Goal: Check status: Check status

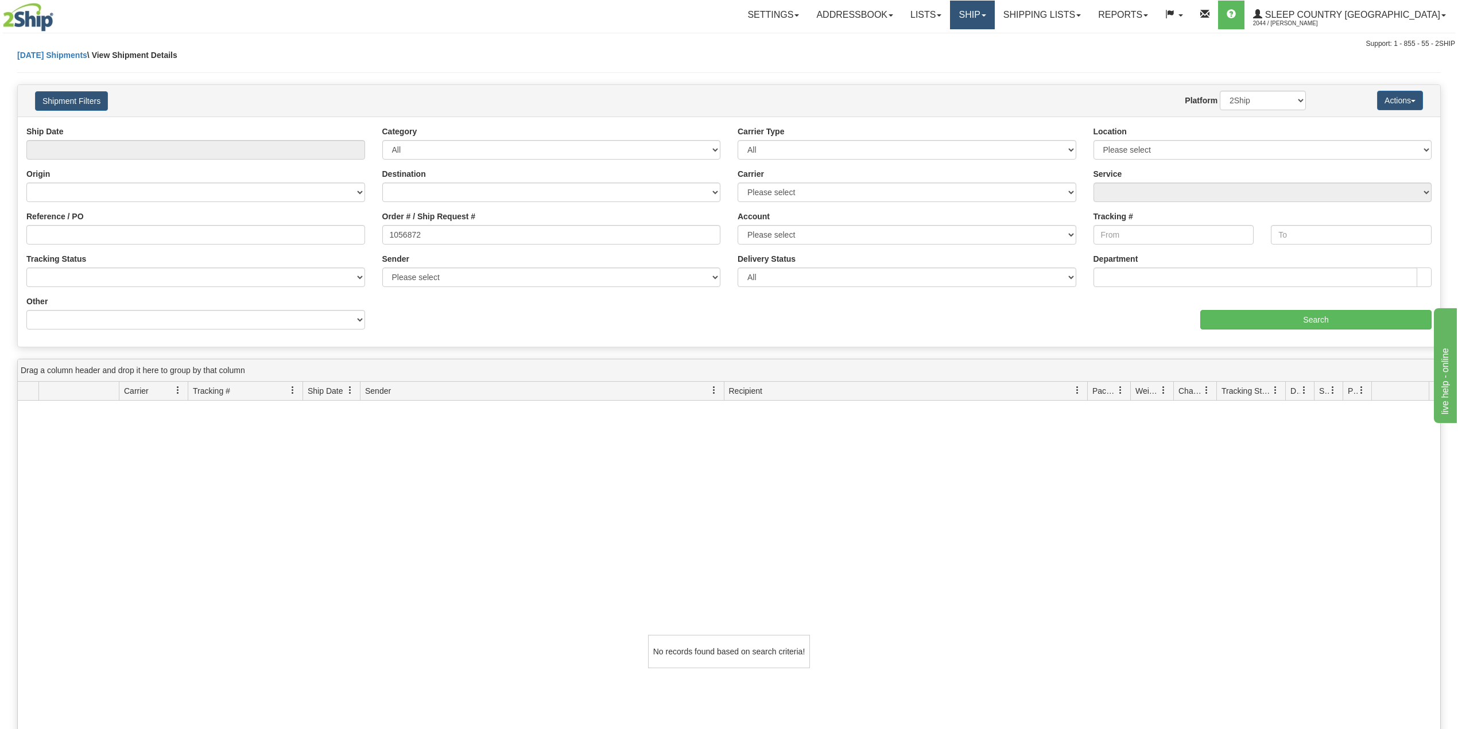
click at [994, 18] on link "Ship" at bounding box center [972, 15] width 44 height 29
click at [983, 56] on span "OnHold / Order Queue" at bounding box center [942, 55] width 81 height 9
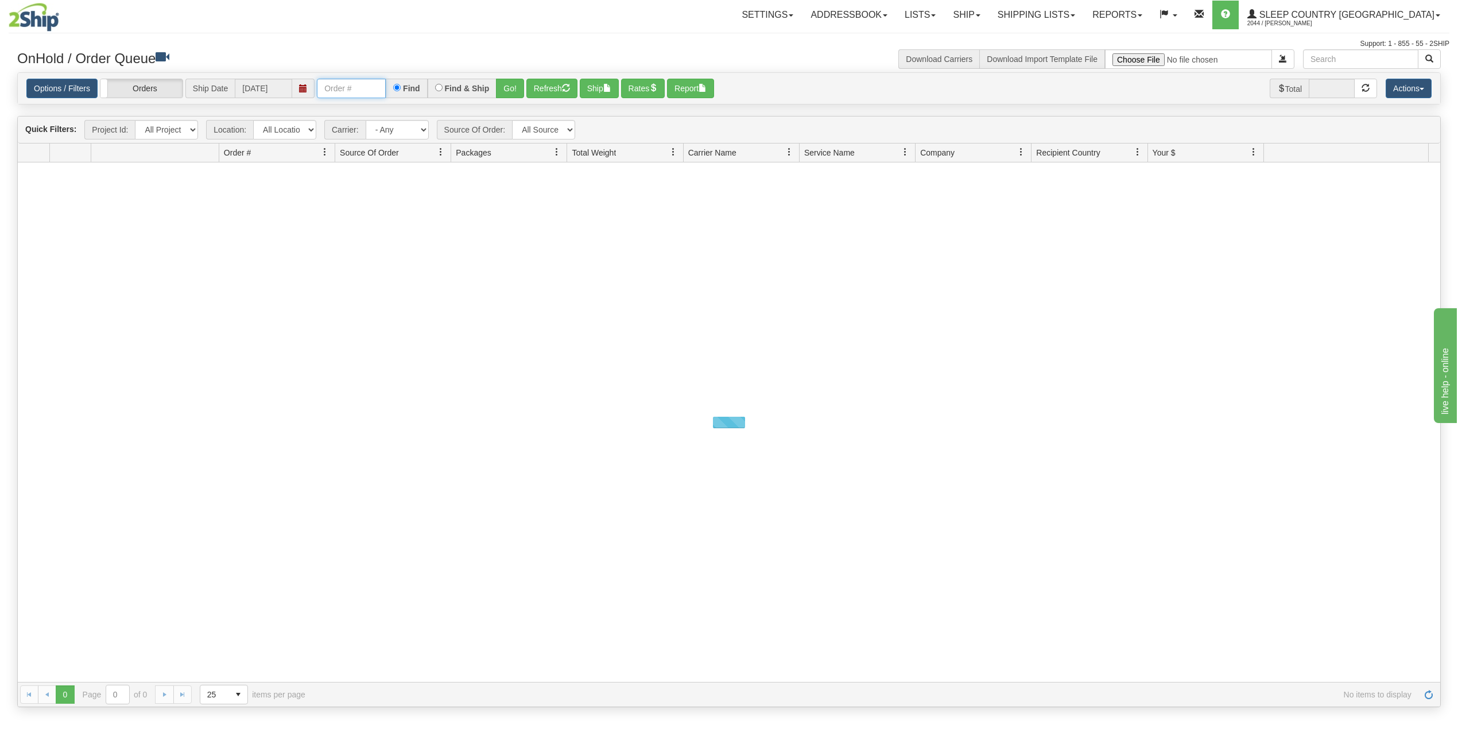
click at [376, 90] on input "text" at bounding box center [351, 89] width 69 height 20
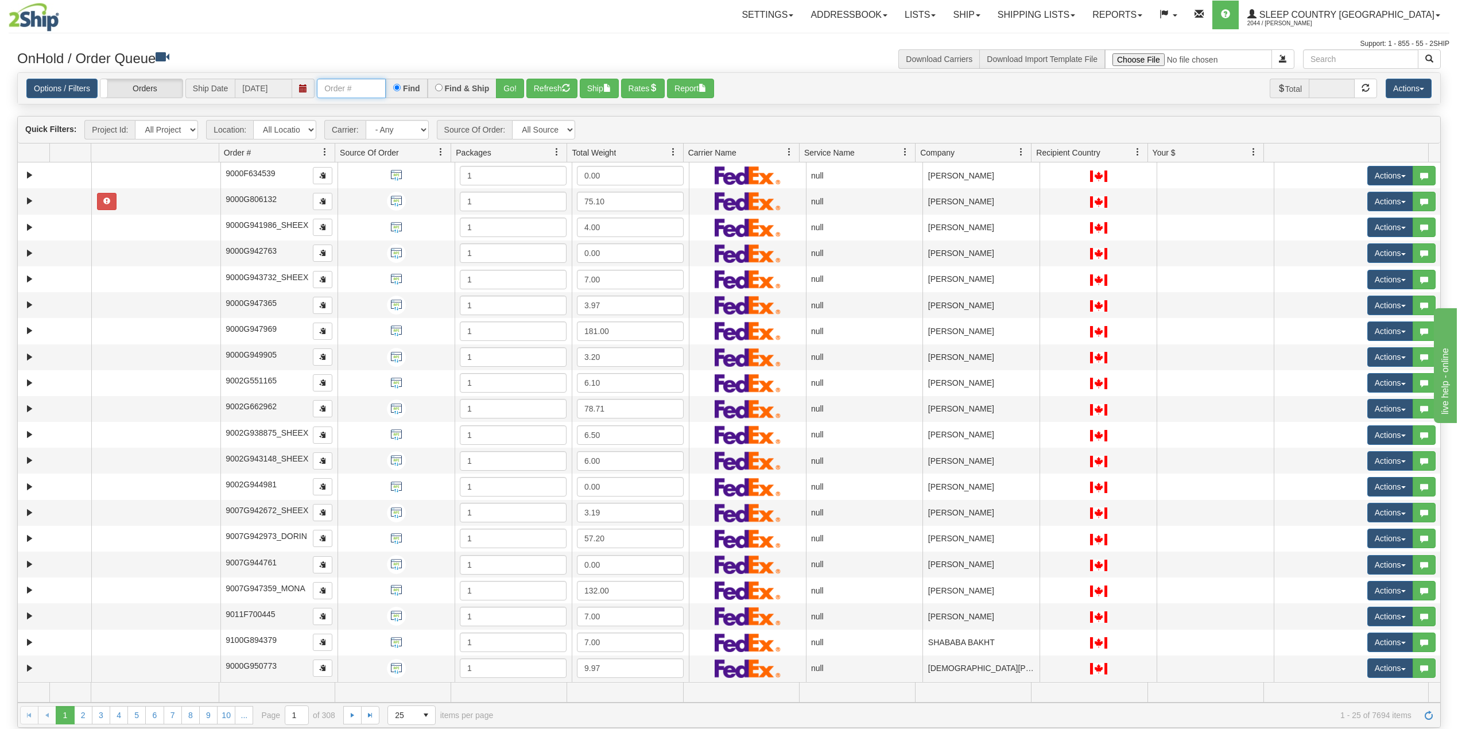
paste input "1056872"
type input "1056872"
click at [515, 90] on button "Go!" at bounding box center [510, 89] width 28 height 20
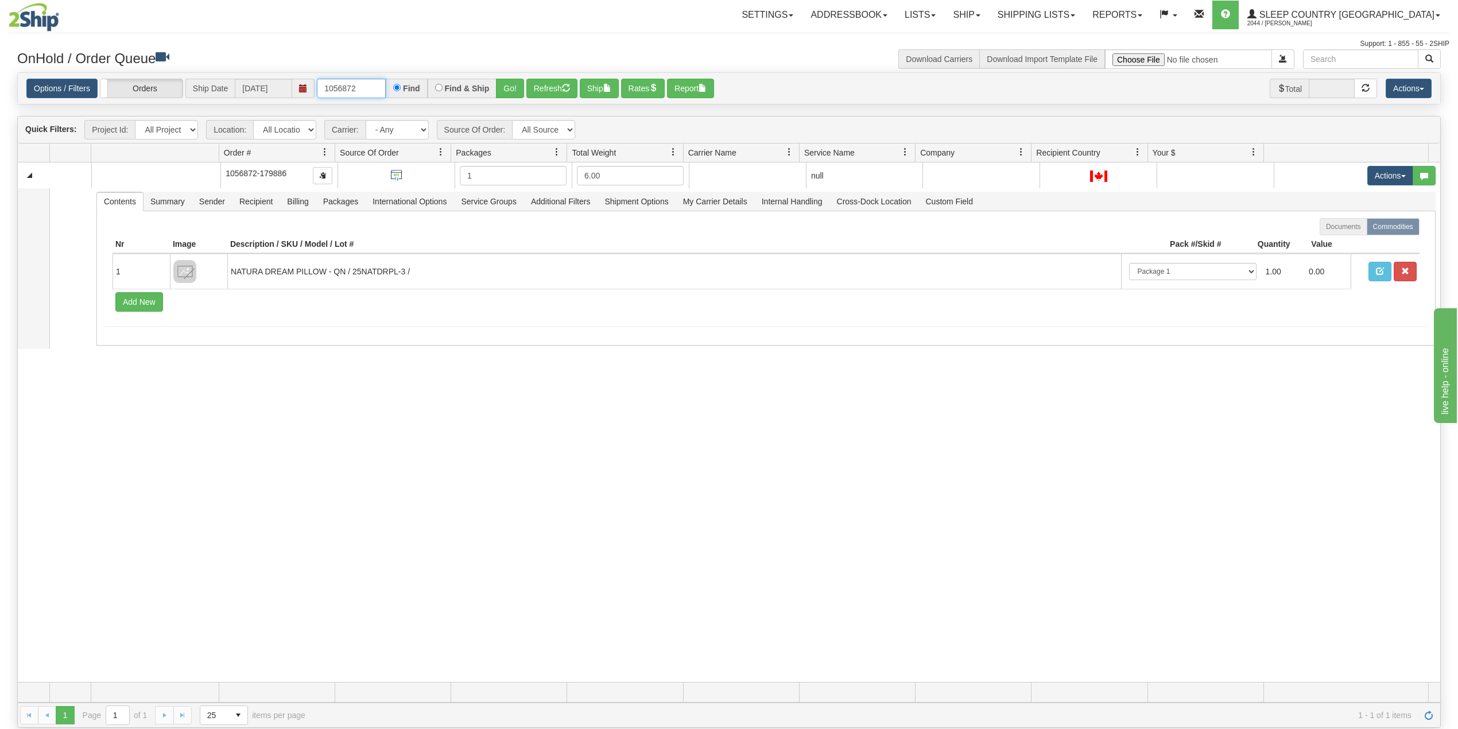
click at [377, 87] on input "1056872" at bounding box center [351, 89] width 69 height 20
click at [1054, 17] on link "Shipping lists" at bounding box center [1036, 15] width 95 height 29
click at [1054, 53] on span "Search Shipment History" at bounding box center [1027, 55] width 89 height 9
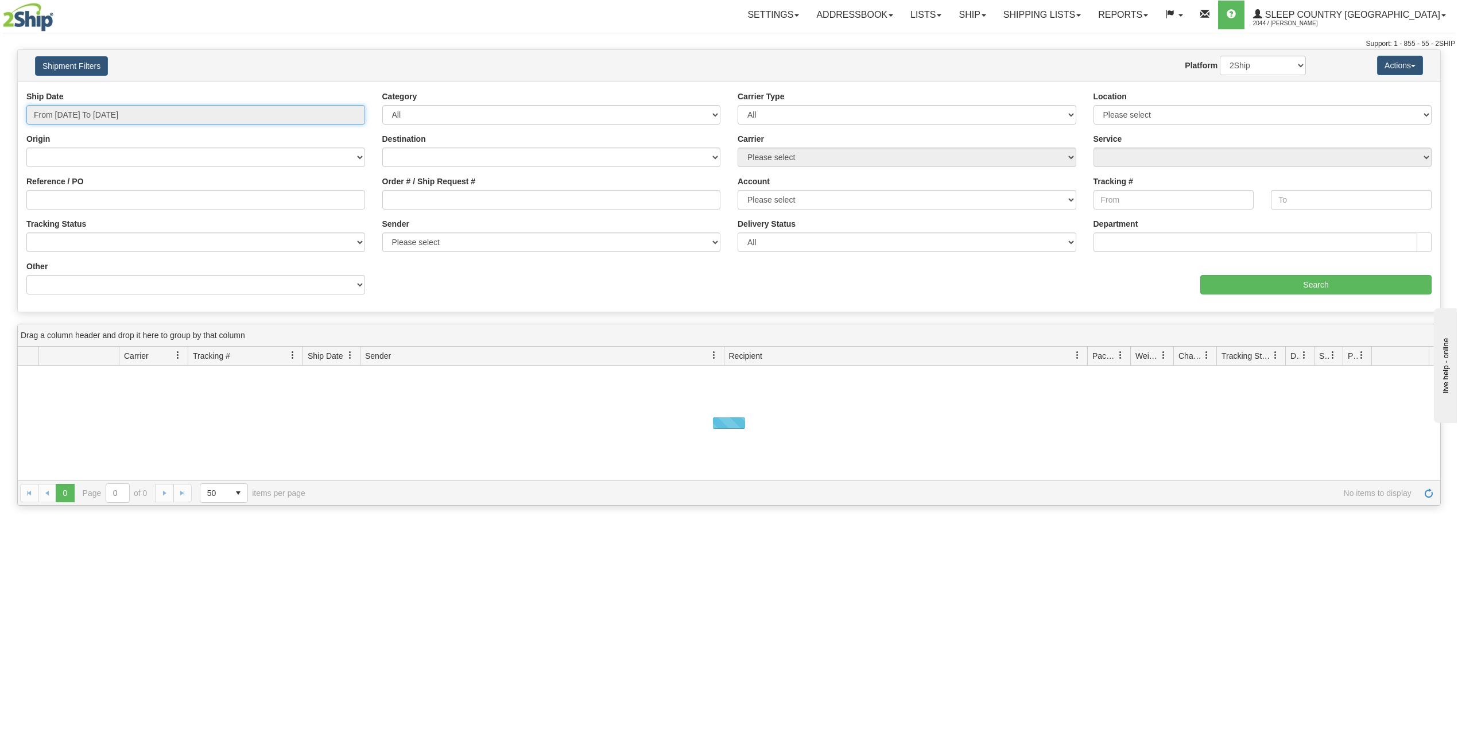
click at [86, 113] on input "From [DATE] To [DATE]" at bounding box center [195, 115] width 339 height 20
click at [82, 198] on li "Last 30 Days" at bounding box center [78, 198] width 92 height 16
type input "From [DATE] To [DATE]"
click at [99, 202] on input "Reference / PO" at bounding box center [195, 200] width 339 height 20
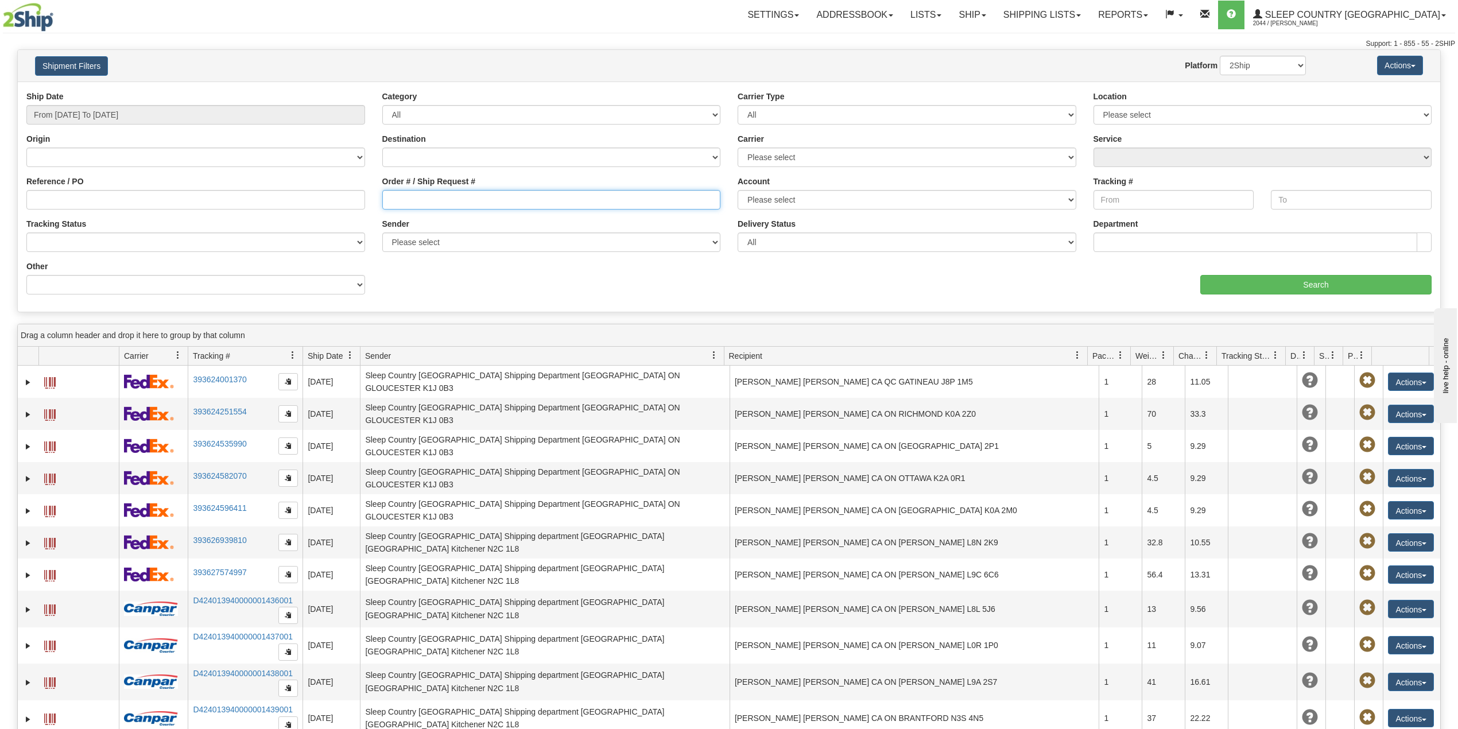
click at [417, 202] on input "Order # / Ship Request #" at bounding box center [551, 200] width 339 height 20
paste input "1056872"
type input "1056872"
click at [1245, 280] on input "Search" at bounding box center [1316, 285] width 231 height 20
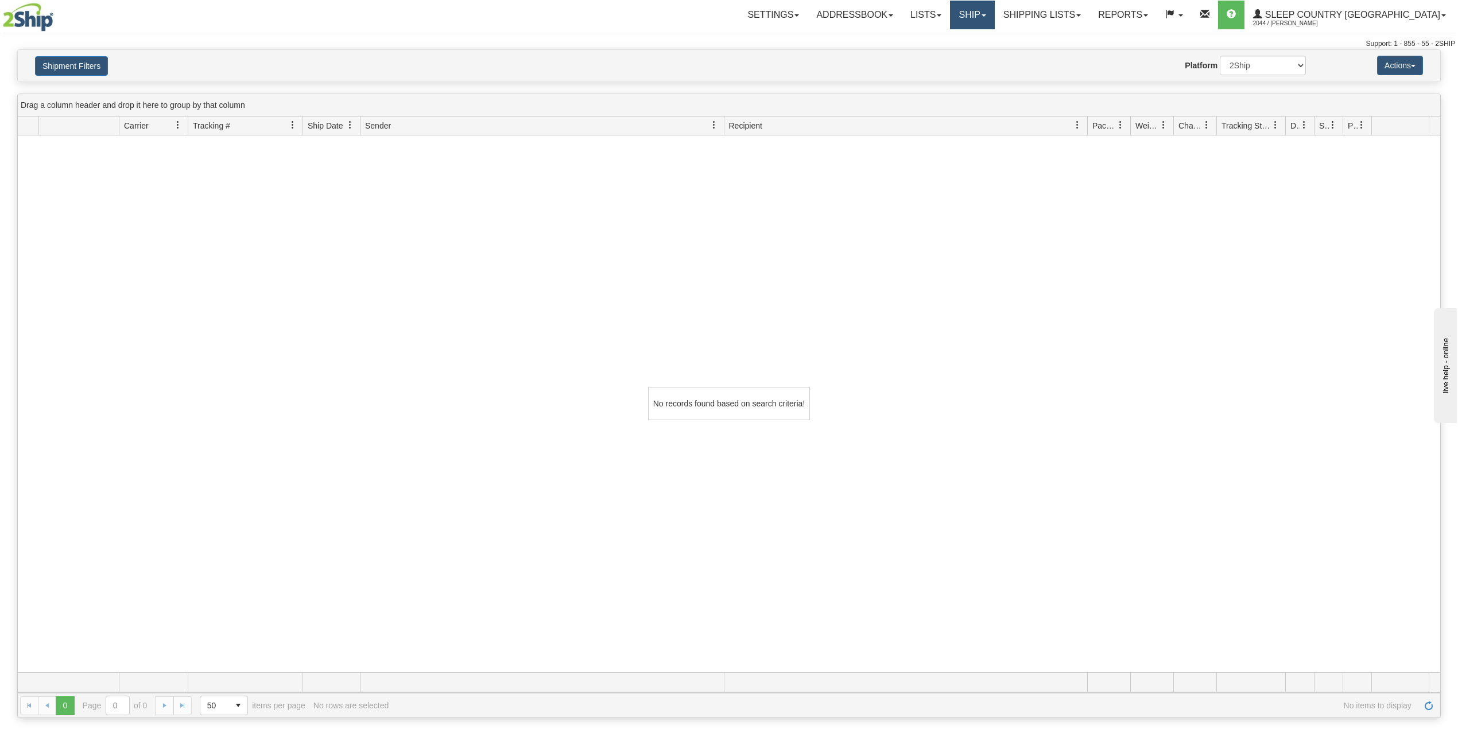
click at [994, 12] on link "Ship" at bounding box center [972, 15] width 44 height 29
click at [983, 53] on span "OnHold / Order Queue" at bounding box center [942, 55] width 81 height 9
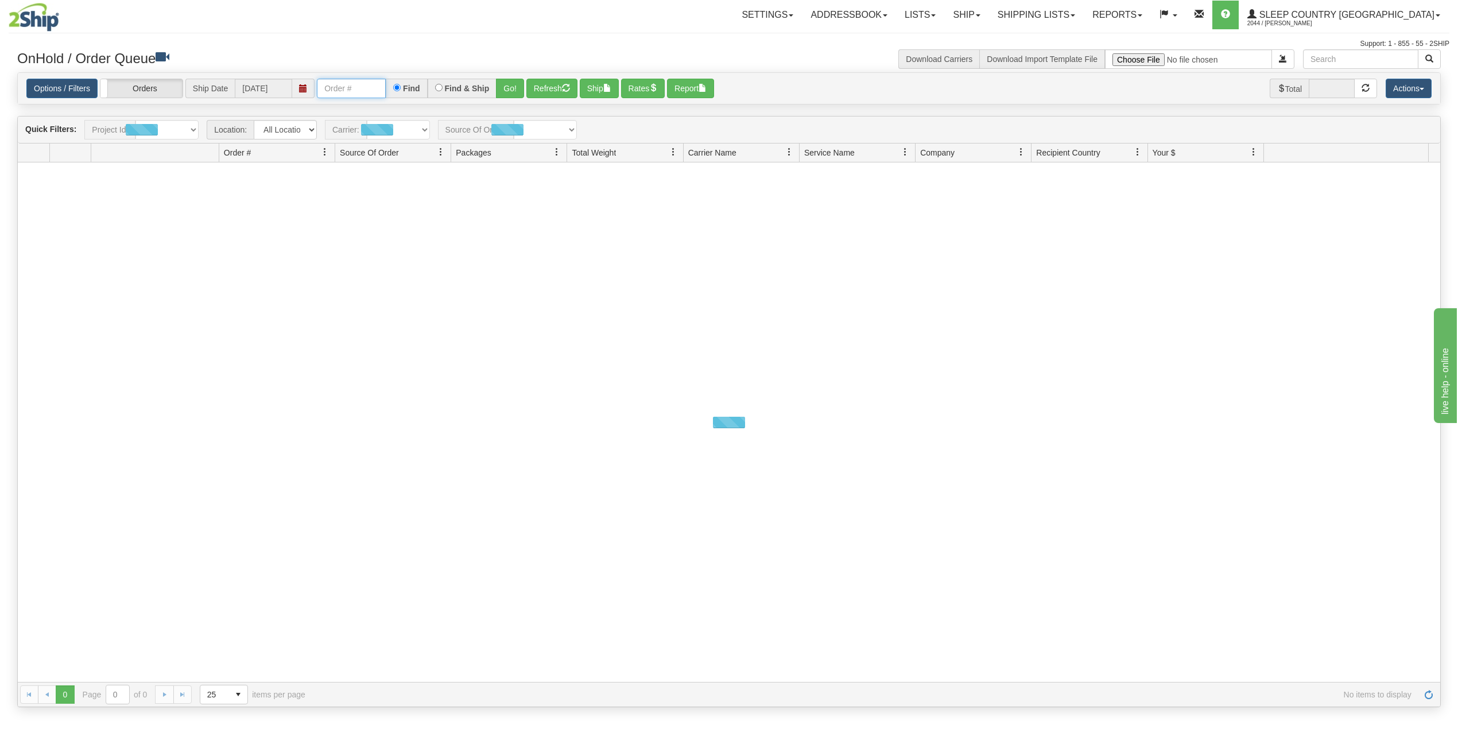
click at [347, 84] on input "text" at bounding box center [351, 89] width 69 height 20
paste input "1056872"
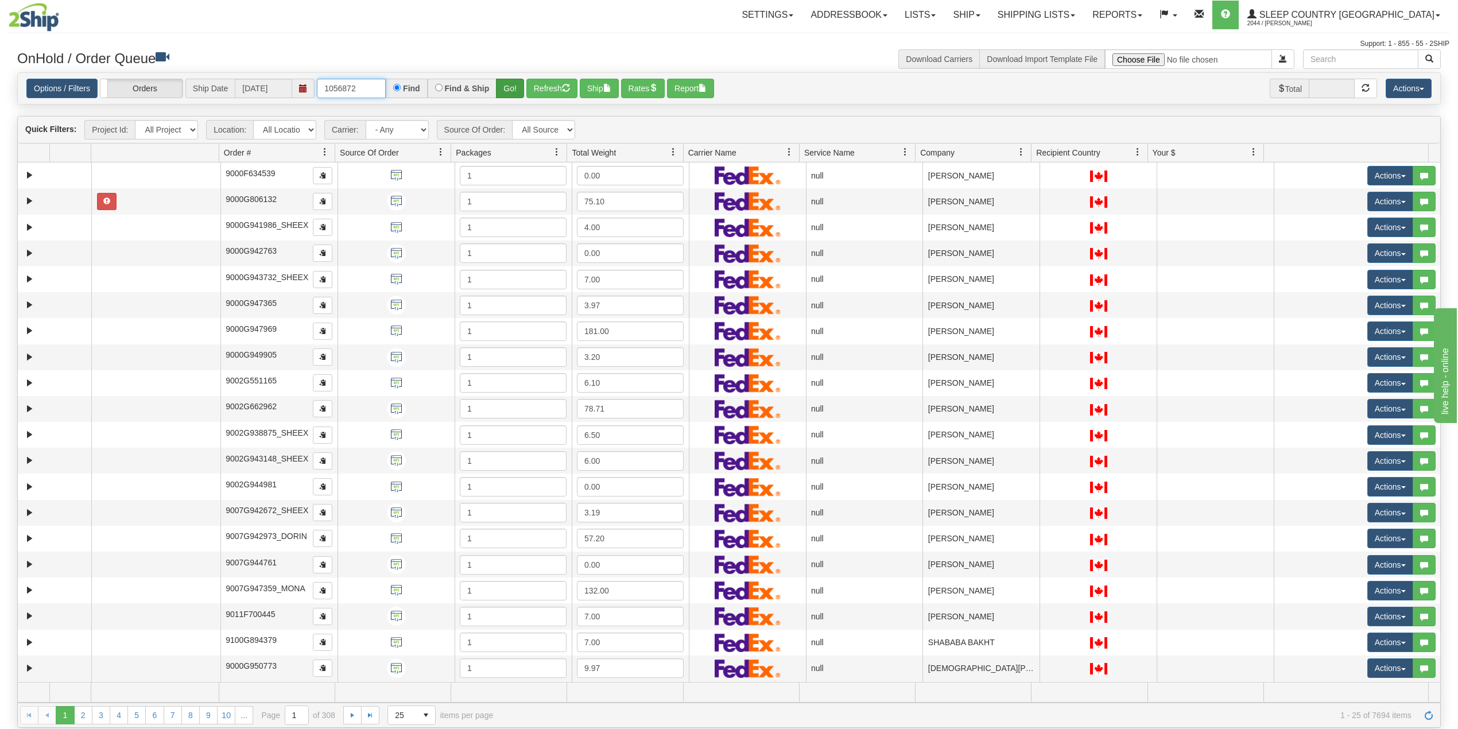
type input "1056872"
click at [511, 86] on button "Go!" at bounding box center [510, 89] width 28 height 20
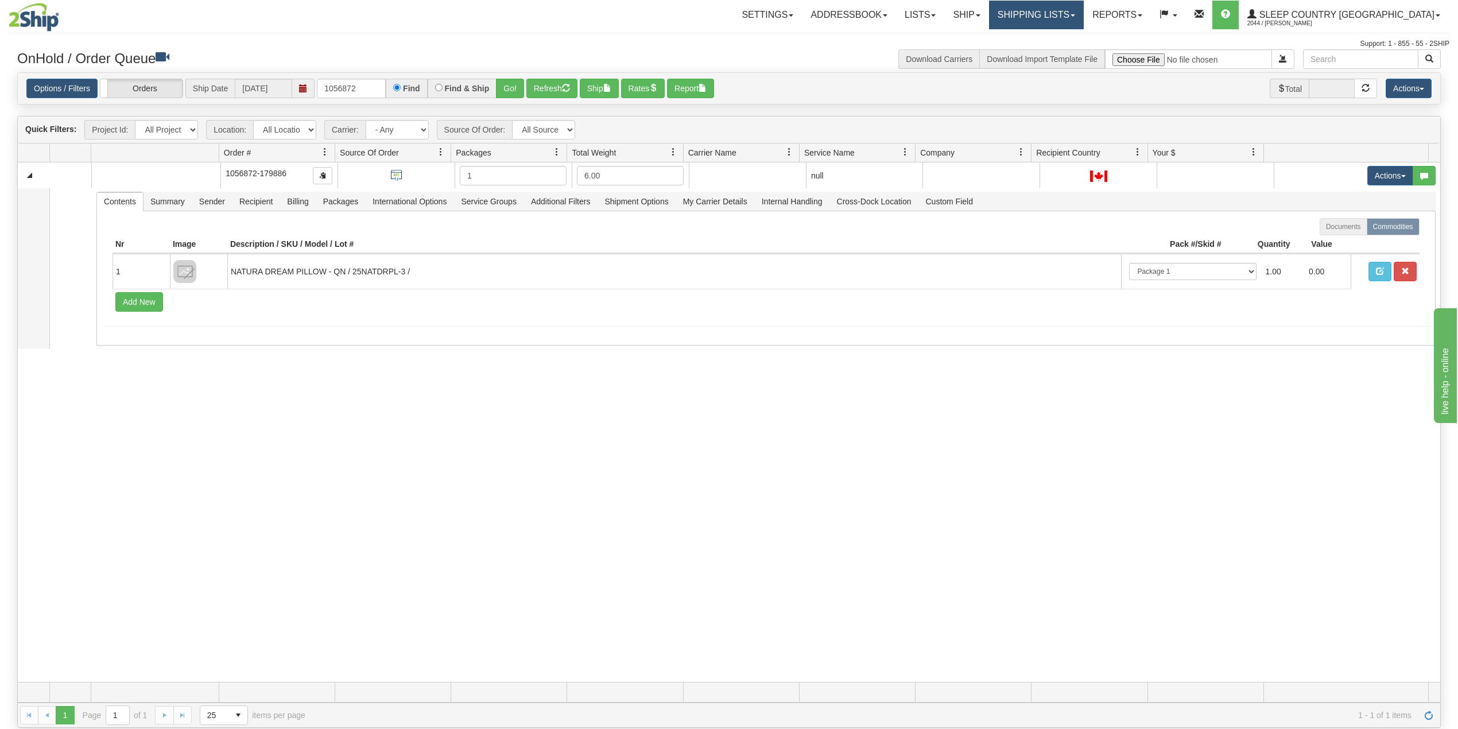
click at [1063, 14] on link "Shipping lists" at bounding box center [1036, 15] width 95 height 29
click at [1050, 40] on span "Current Shipments" at bounding box center [1016, 40] width 67 height 9
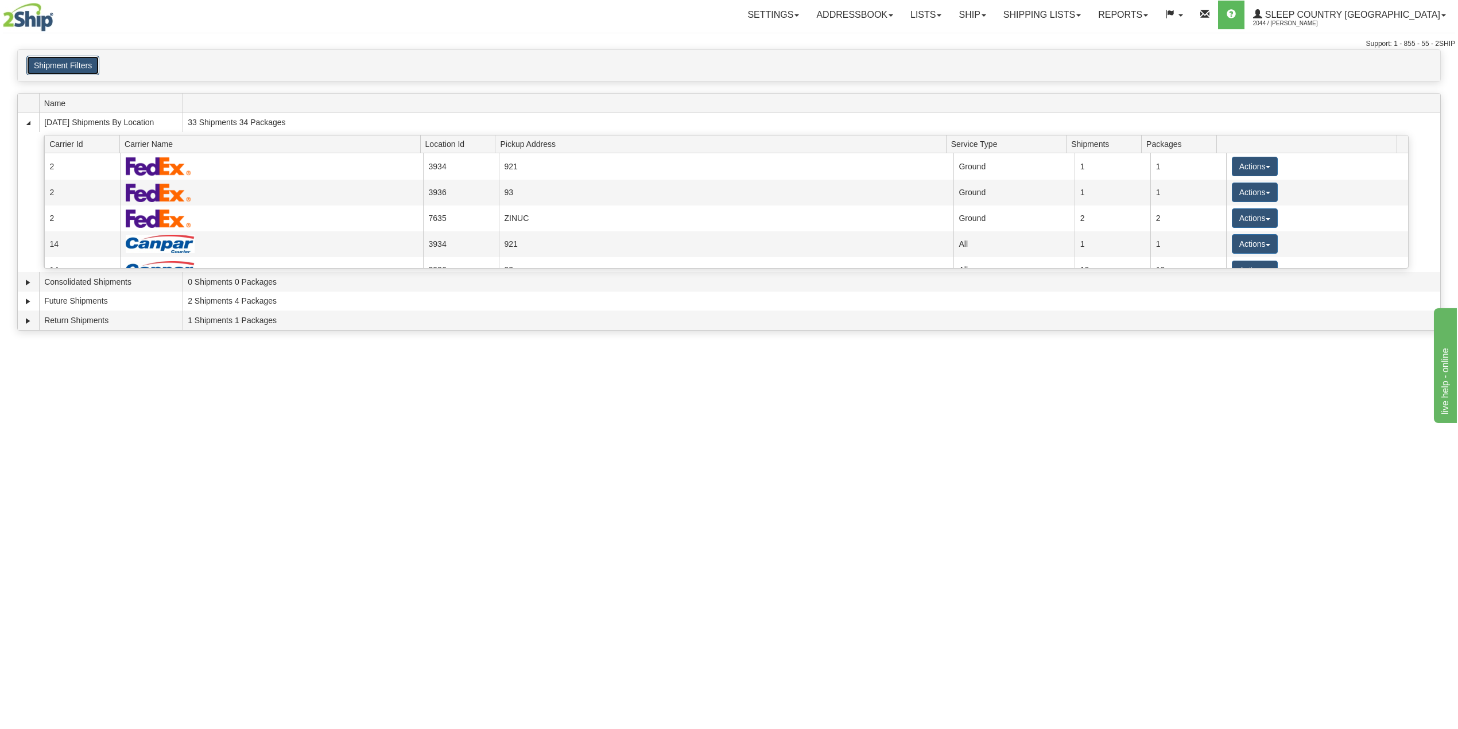
click at [60, 70] on button "Shipment Filters" at bounding box center [62, 66] width 73 height 20
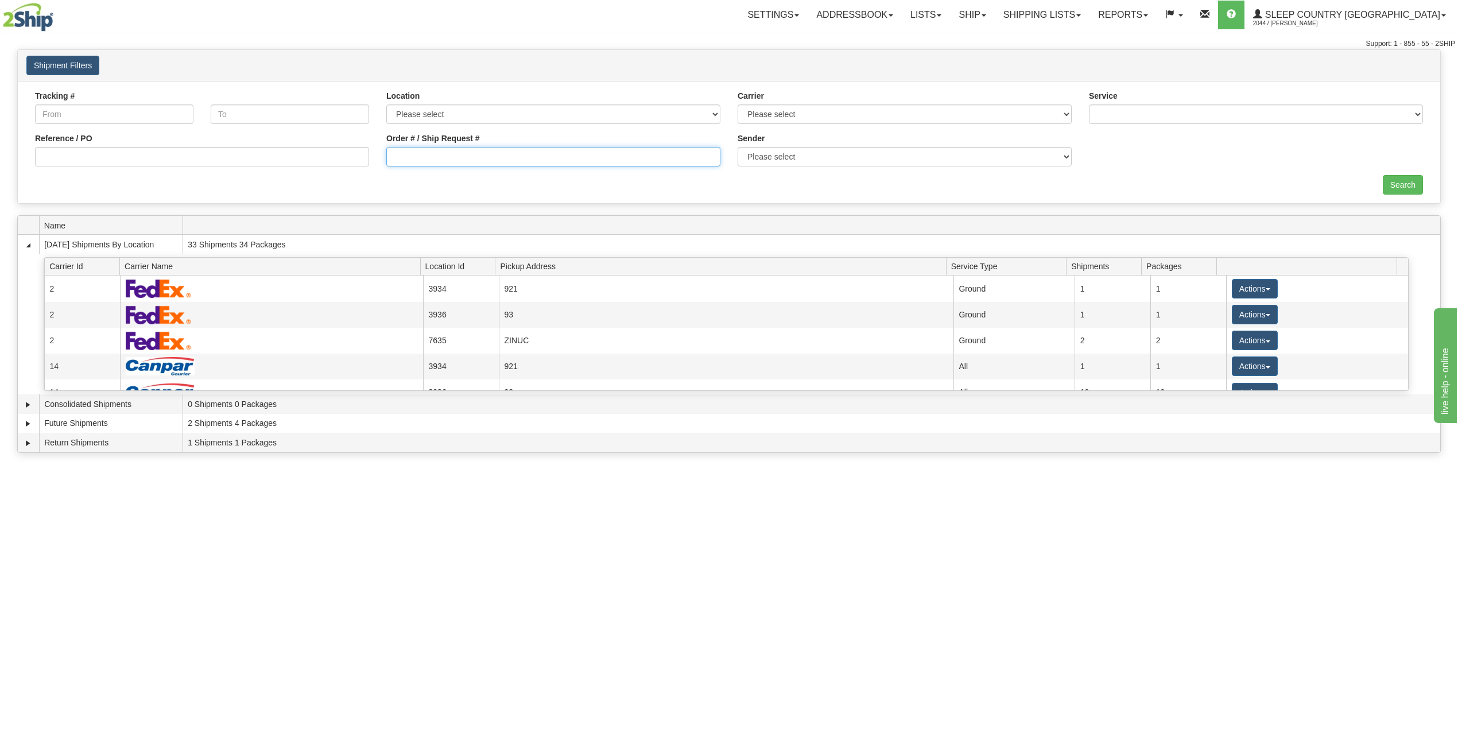
click at [425, 159] on input "Order # / Ship Request #" at bounding box center [553, 157] width 334 height 20
paste input "1056872"
type input "1056872"
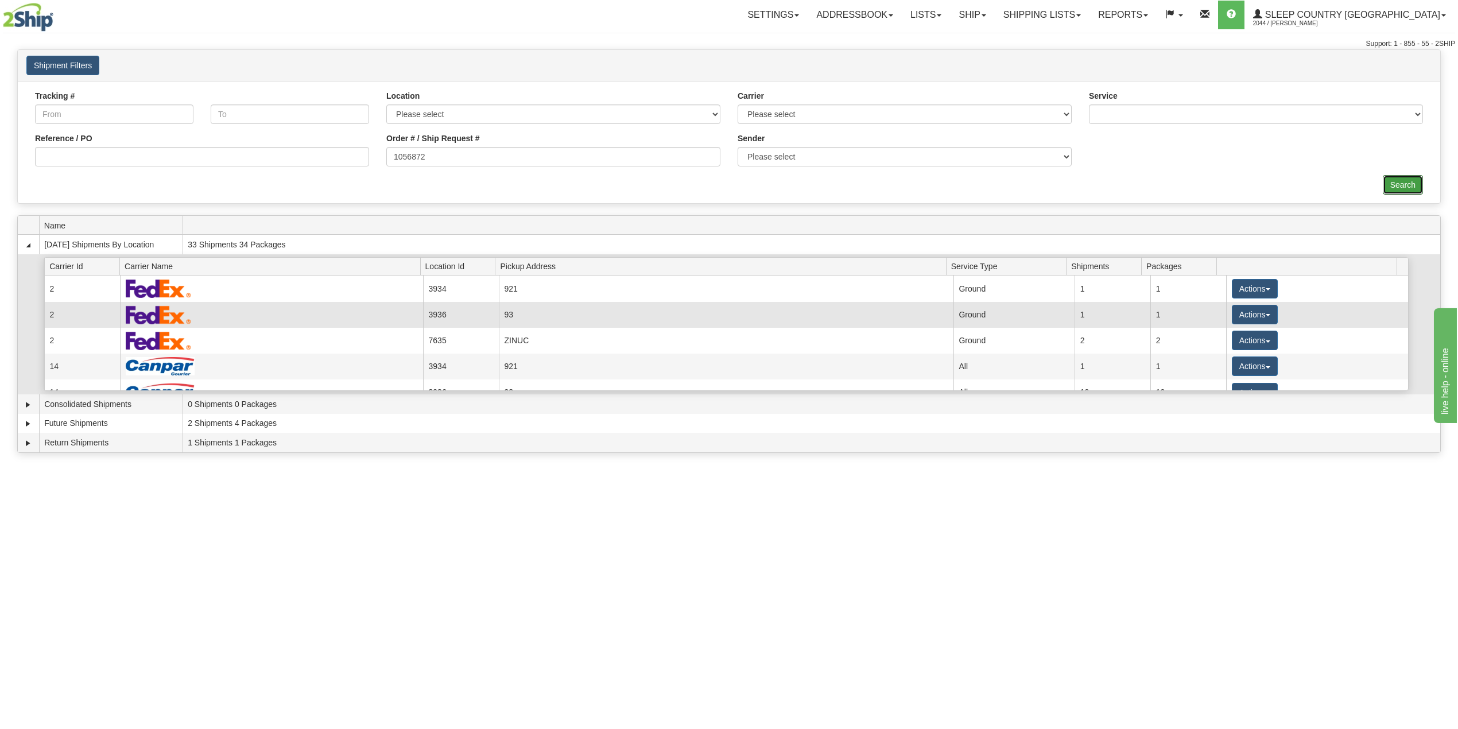
click at [1387, 184] on input "Search" at bounding box center [1403, 185] width 40 height 20
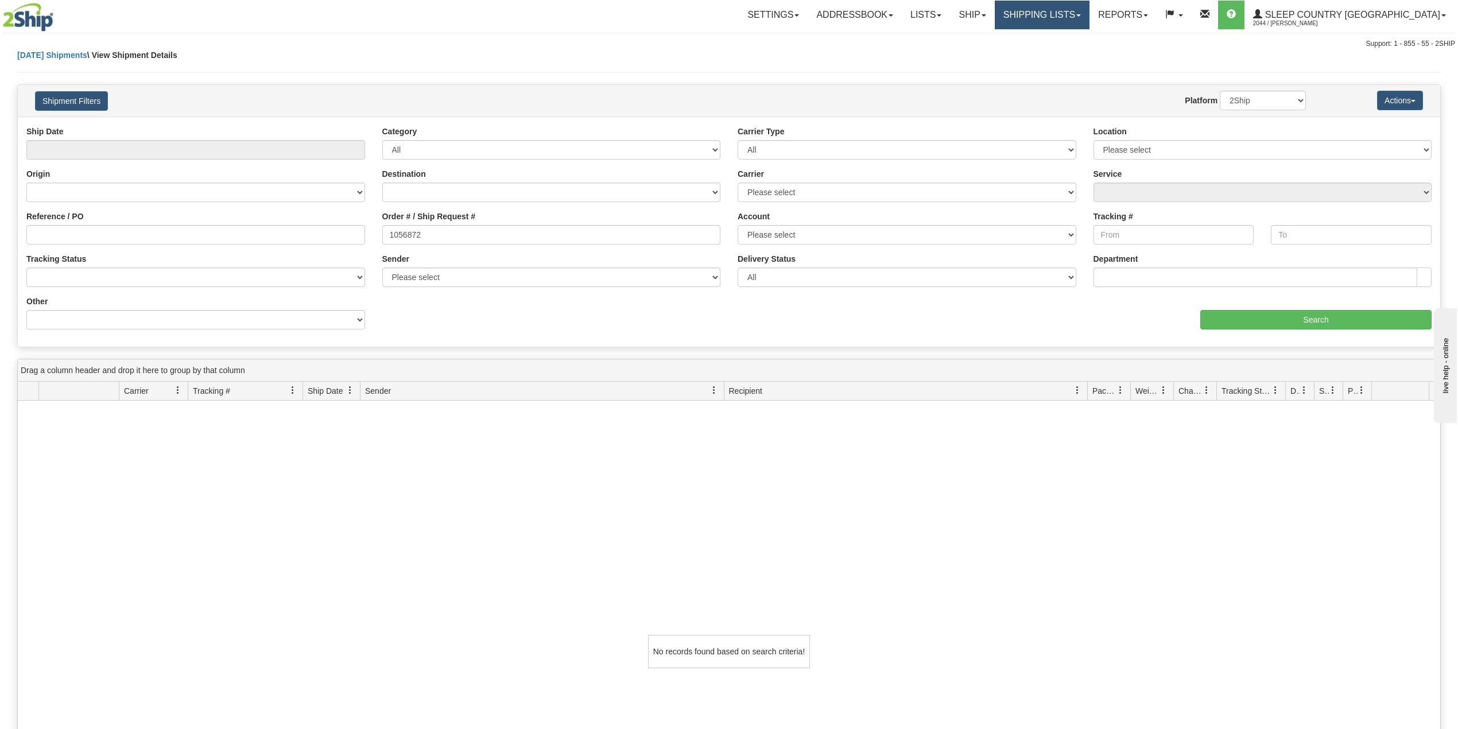
click at [1090, 16] on link "Shipping lists" at bounding box center [1042, 15] width 95 height 29
click at [1077, 46] on link "Current Shipments" at bounding box center [1033, 40] width 112 height 15
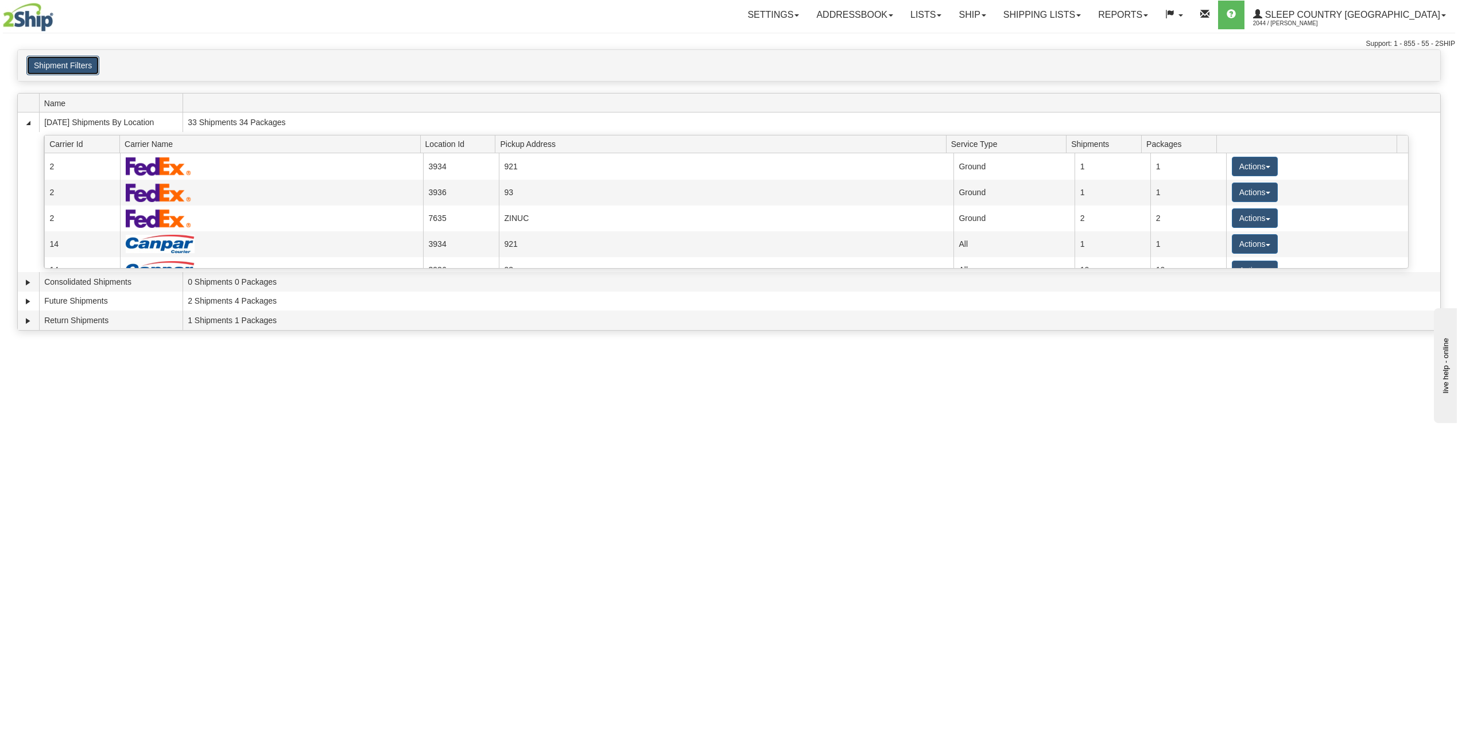
click at [74, 65] on button "Shipment Filters" at bounding box center [62, 66] width 73 height 20
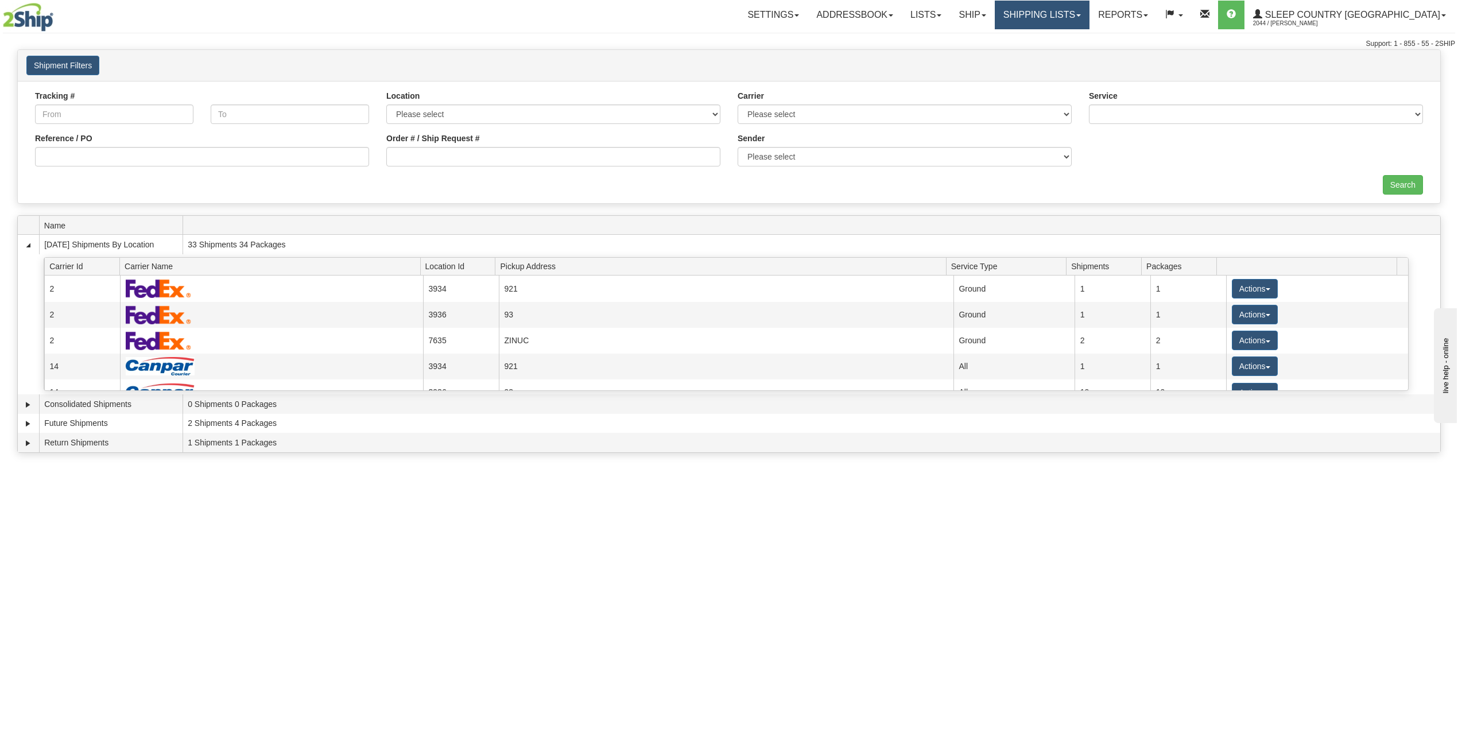
click at [1088, 14] on link "Shipping lists" at bounding box center [1042, 15] width 95 height 29
click at [1078, 51] on span "Search Shipment History" at bounding box center [1033, 55] width 89 height 9
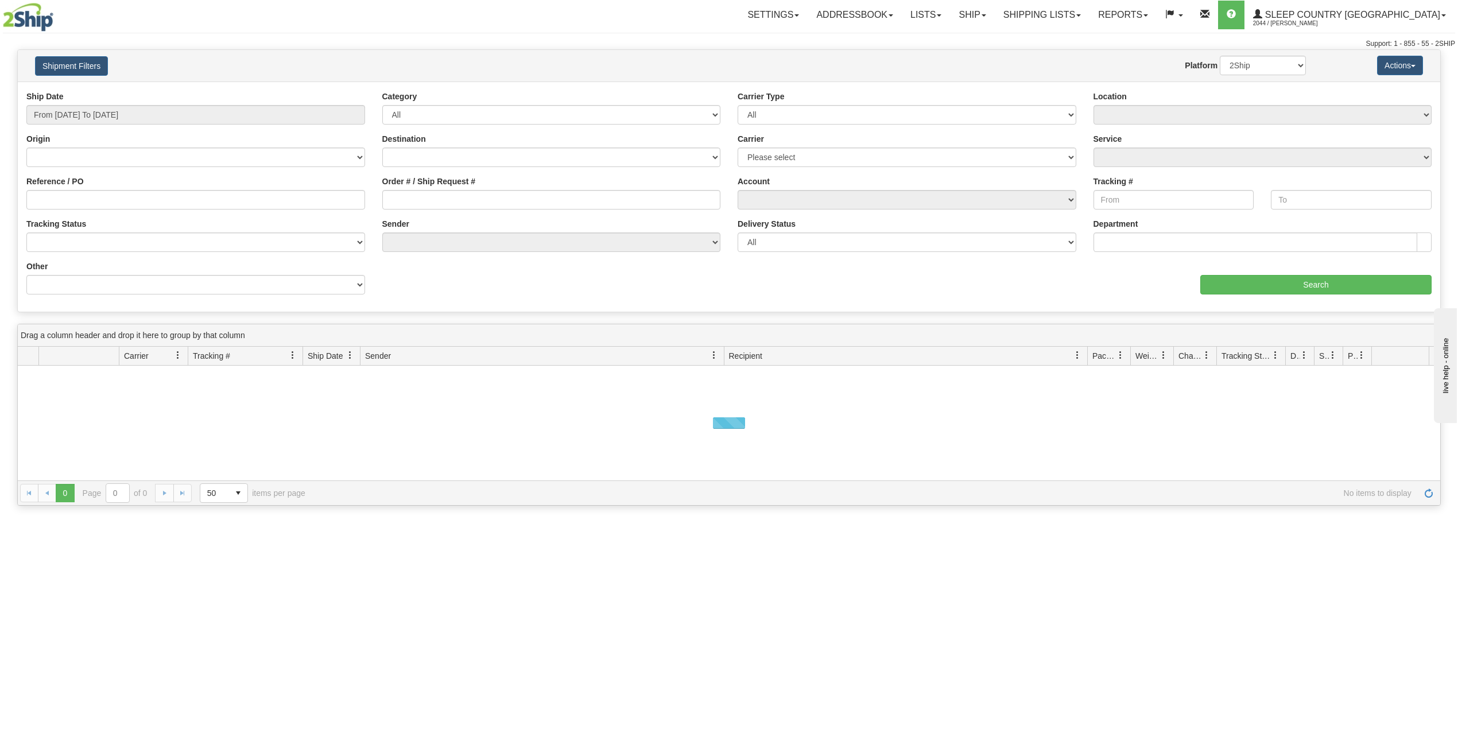
click at [107, 102] on div "Ship Date From 09/25/2025 To 09/26/2025" at bounding box center [195, 108] width 339 height 34
click at [102, 113] on input "From 09/25/2025 To 09/26/2025" at bounding box center [195, 115] width 339 height 20
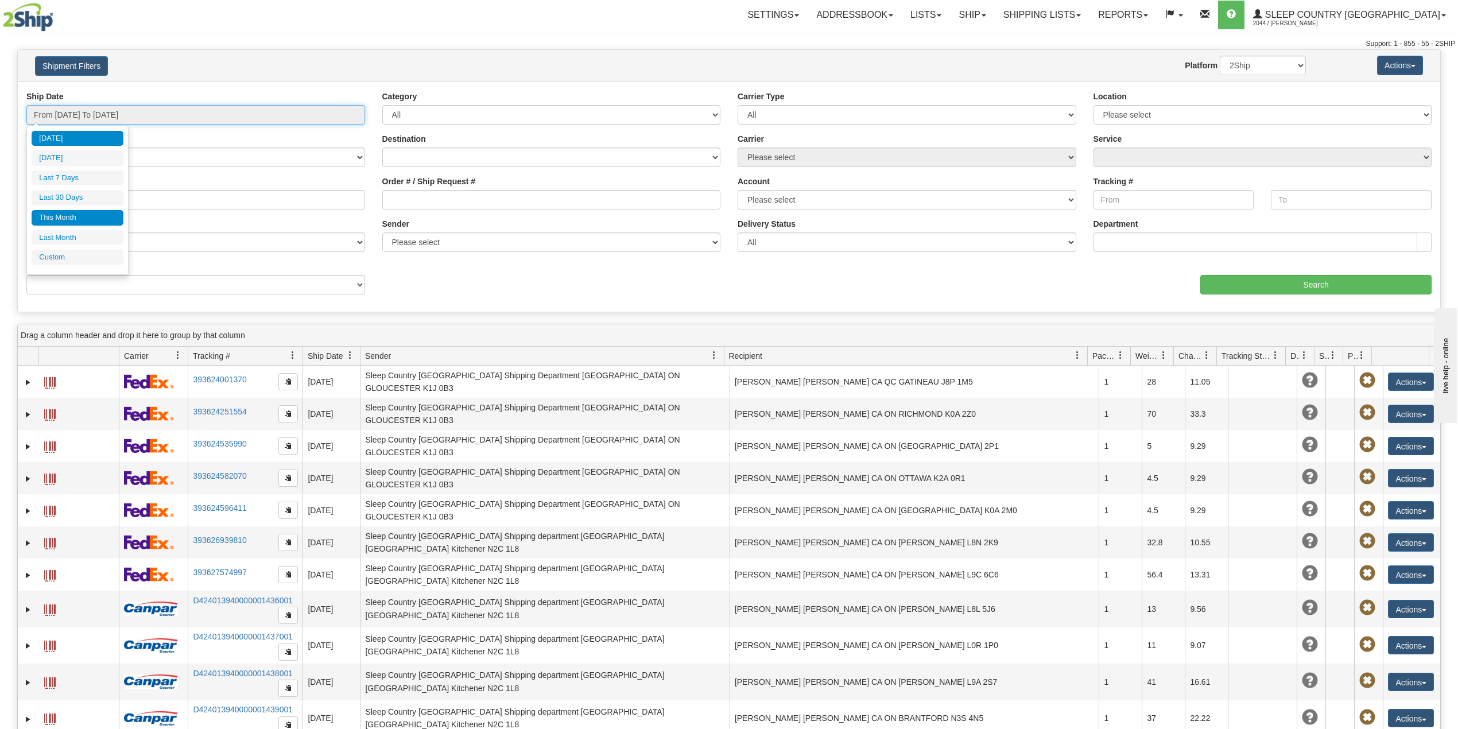
type input "09/01/2025"
type input "09/30/2025"
type input "09/26/2025"
type input "08/01/2025"
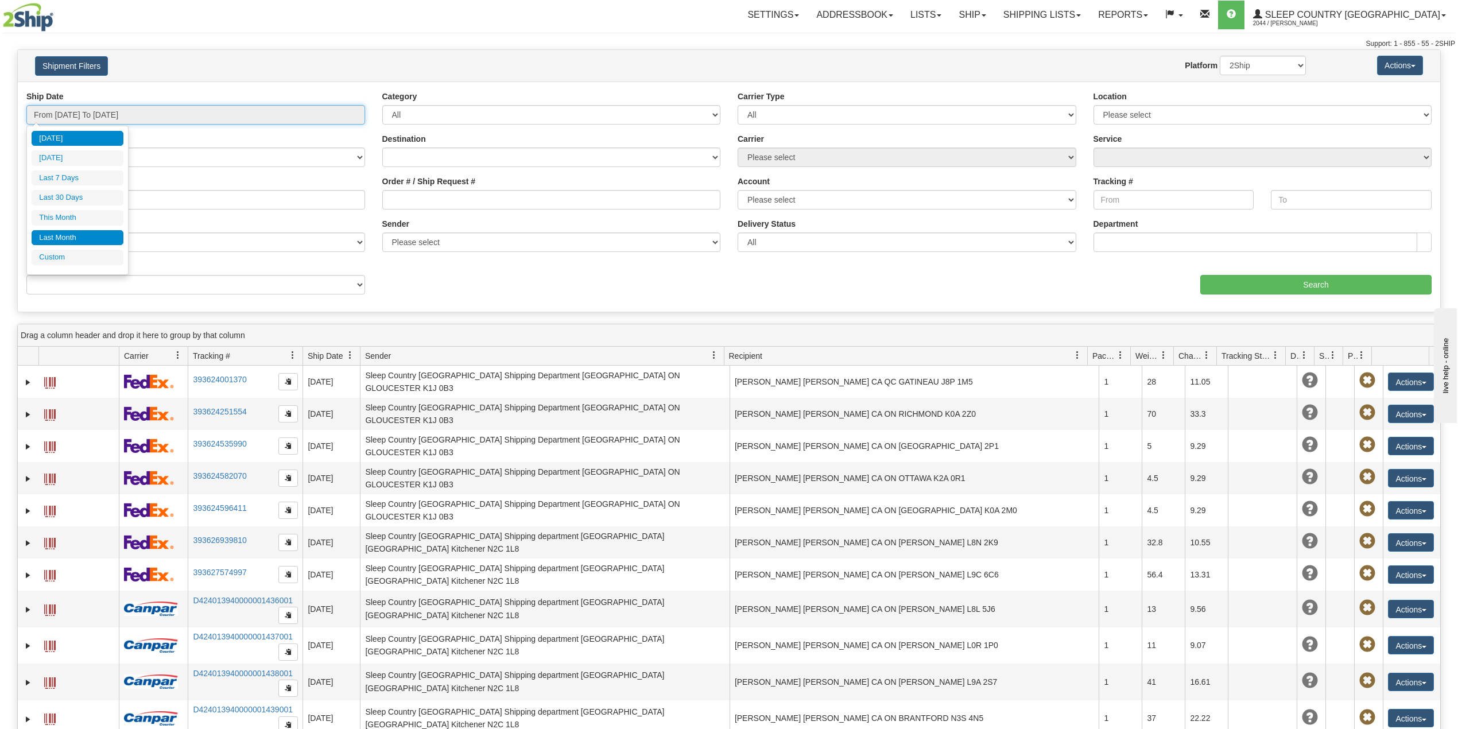
type input "08/31/2025"
type input "09/26/2025"
click at [70, 256] on li "Custom" at bounding box center [78, 258] width 92 height 16
type input "08/01/2025"
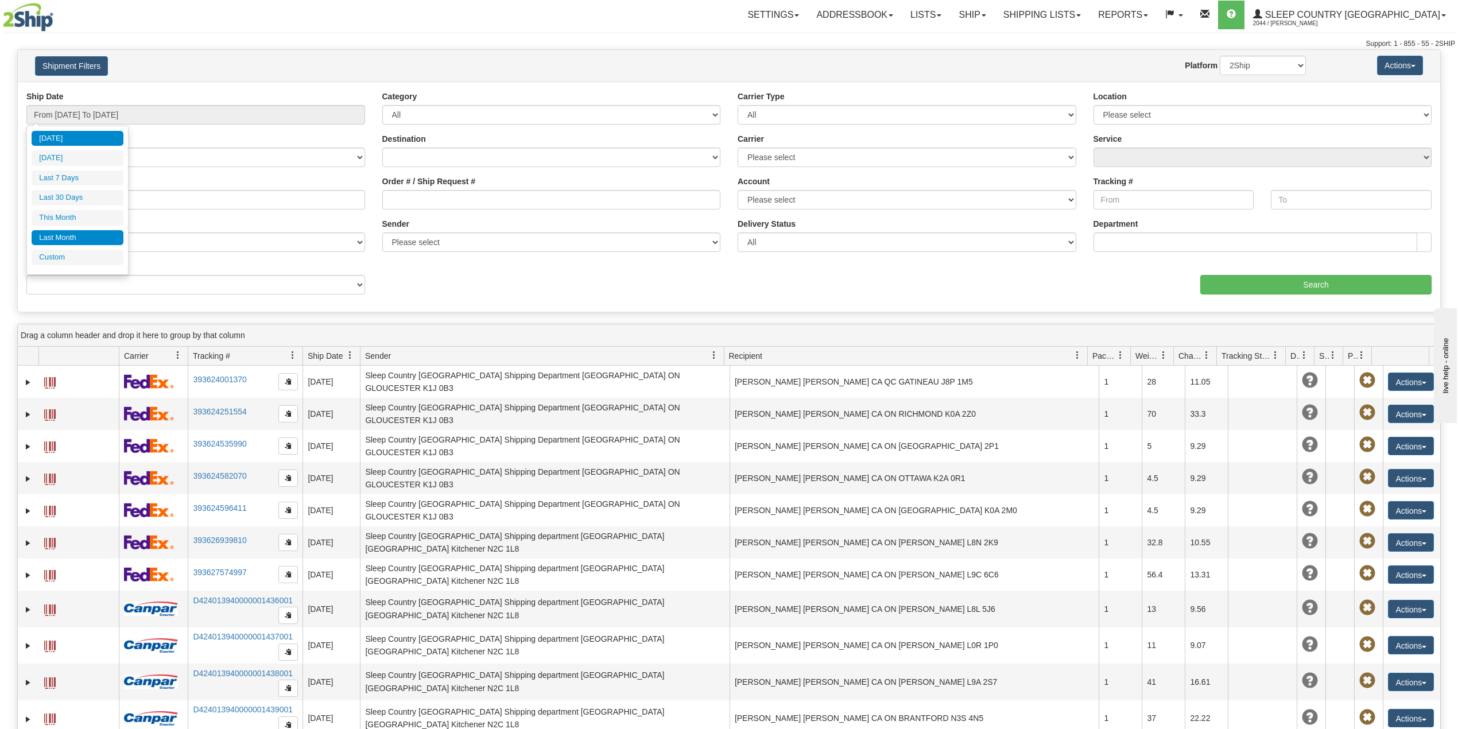
type input "08/31/2025"
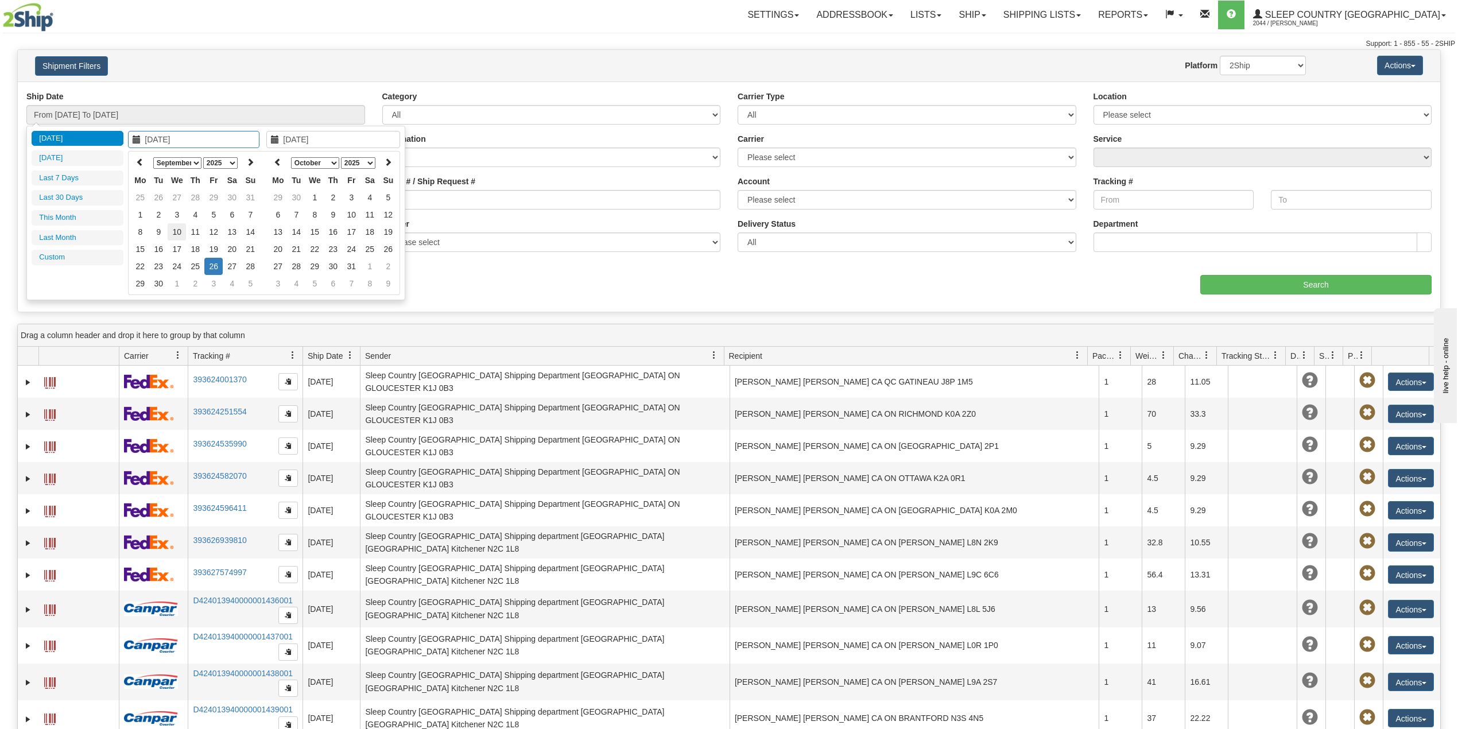
type input "09/08/2025"
type input "09/26/2025"
click at [137, 161] on icon at bounding box center [140, 162] width 8 height 8
type input "08/01/2025"
click at [214, 193] on td "1" at bounding box center [213, 197] width 18 height 17
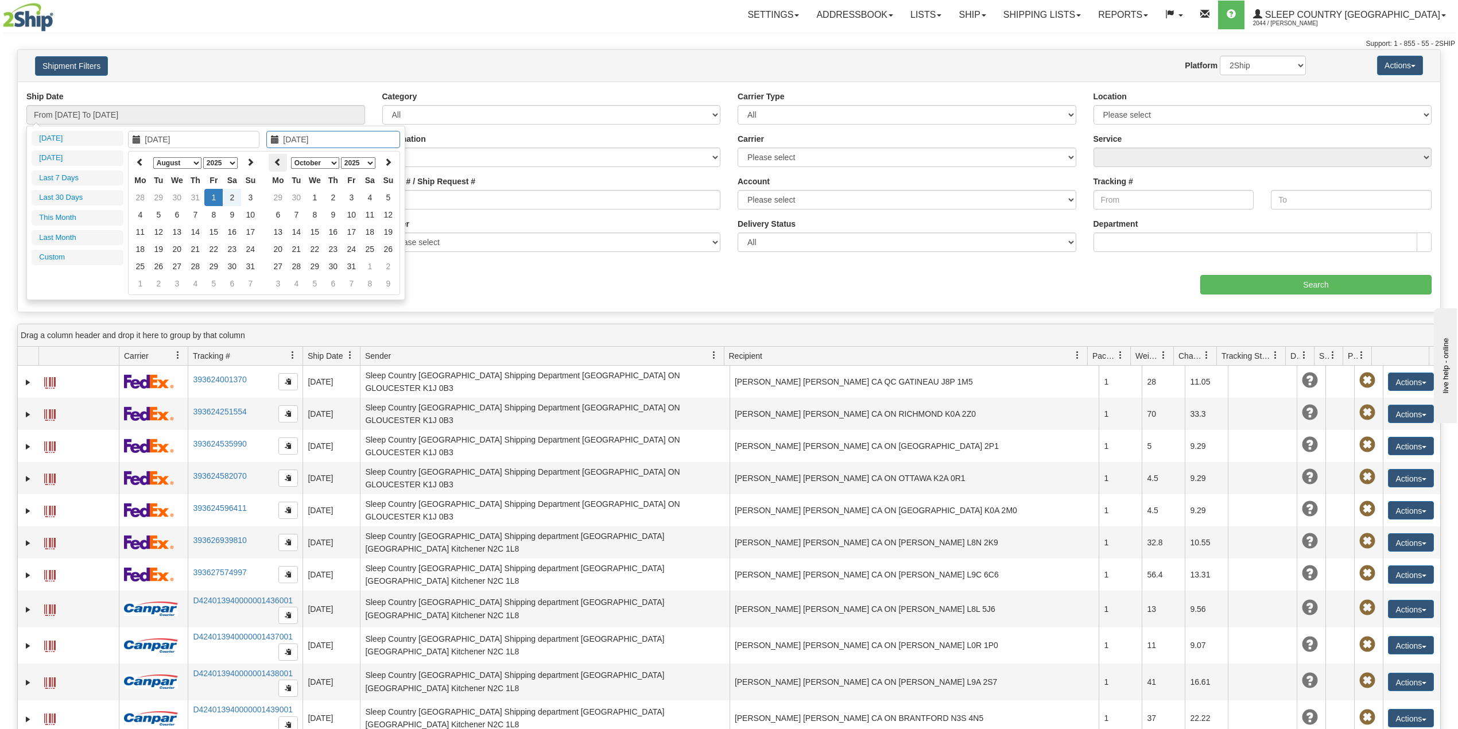
click at [278, 161] on icon at bounding box center [278, 162] width 8 height 8
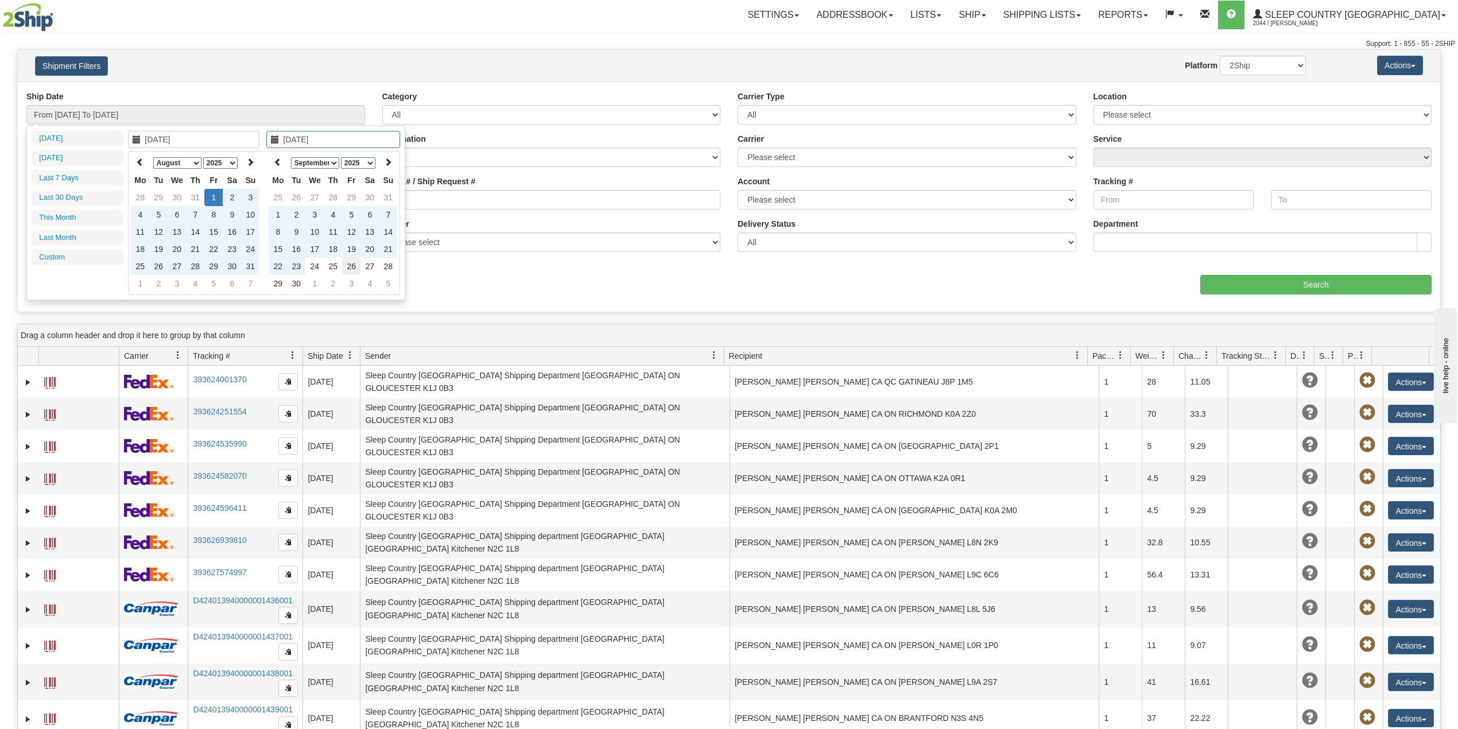
type input "09/26/2025"
click at [356, 265] on td "26" at bounding box center [351, 266] width 18 height 17
type input "From 08/01/2025 To 09/26/2025"
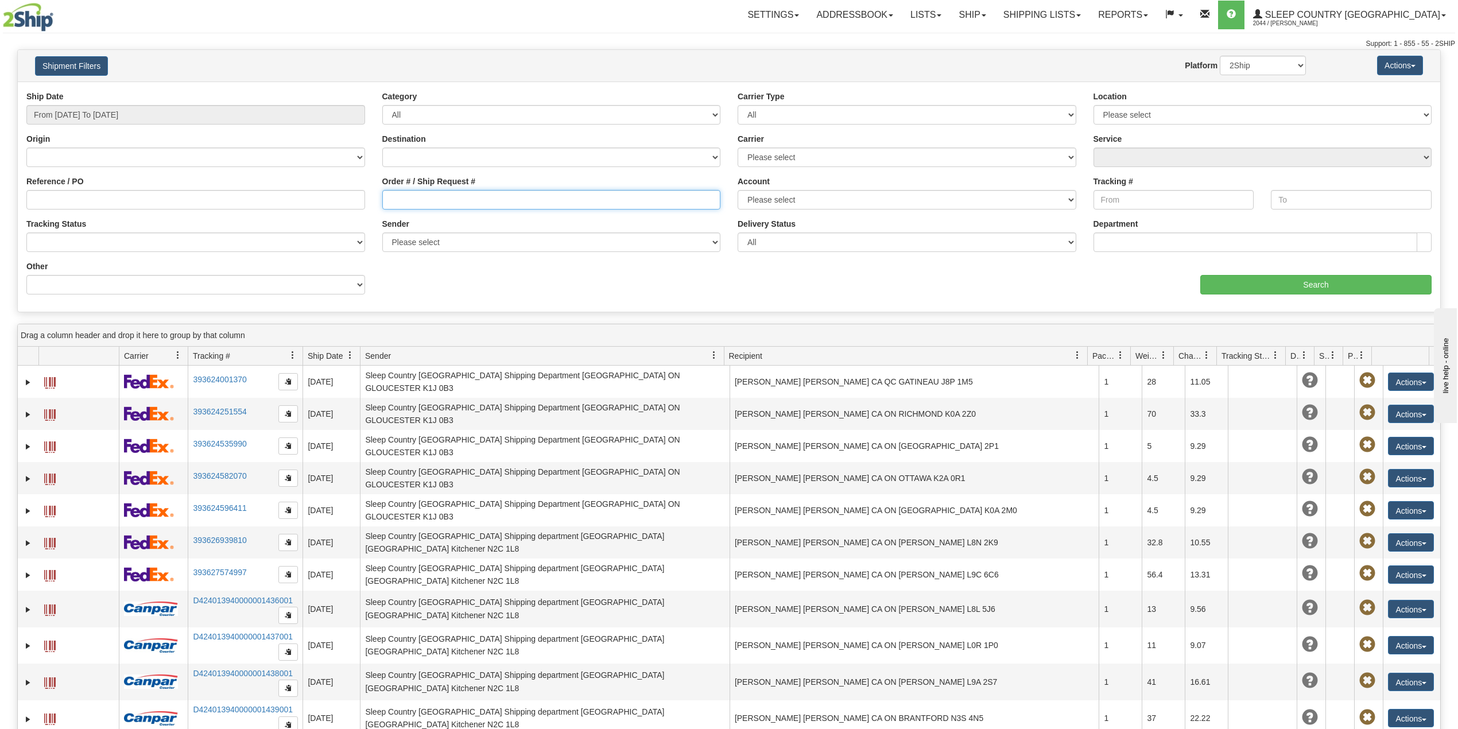
click at [434, 205] on input "Order # / Ship Request #" at bounding box center [551, 200] width 339 height 20
paste input "1056872"
type input "1056872"
click at [1269, 278] on input "Search" at bounding box center [1316, 285] width 231 height 20
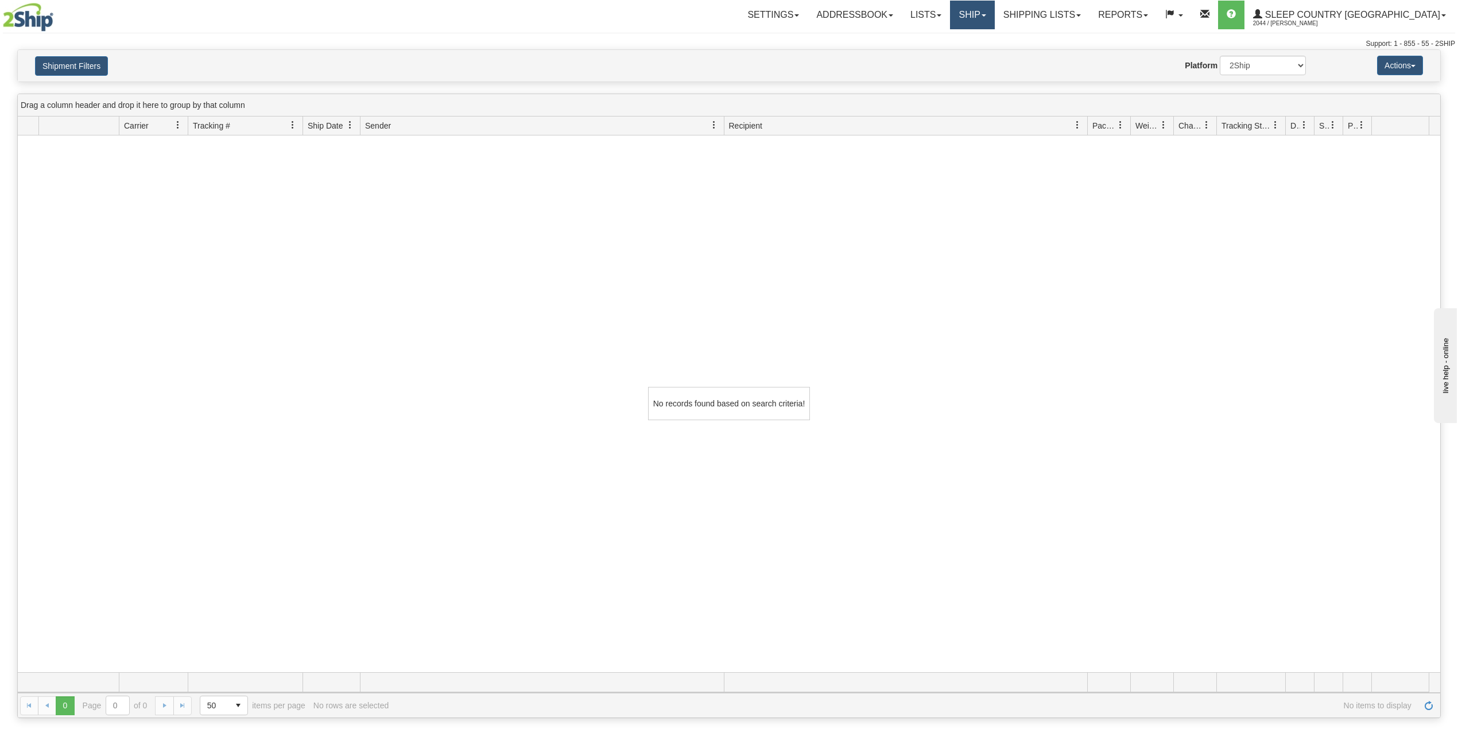
click at [994, 11] on link "Ship" at bounding box center [972, 15] width 44 height 29
click at [983, 53] on span "OnHold / Order Queue" at bounding box center [942, 55] width 81 height 9
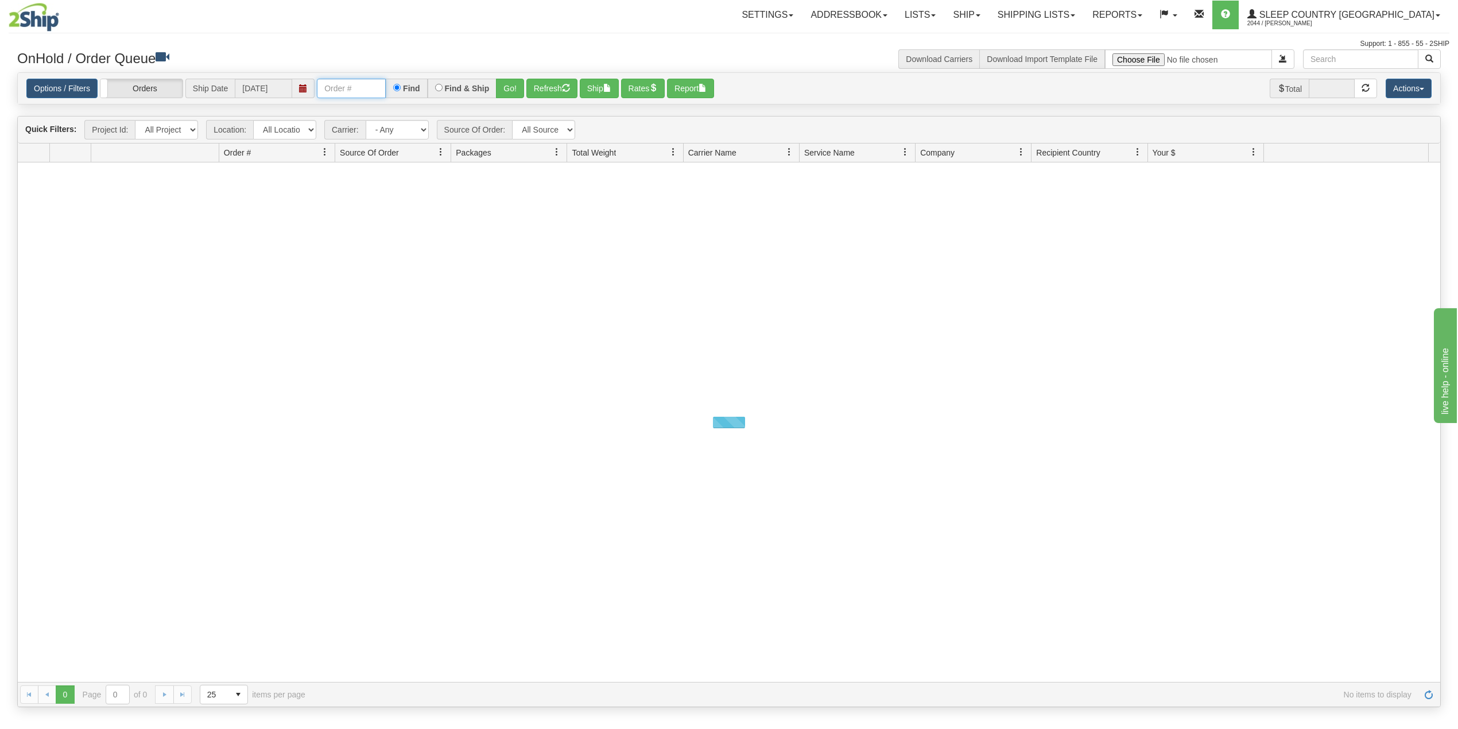
drag, startPoint x: 353, startPoint y: 83, endPoint x: 377, endPoint y: 99, distance: 29.2
click at [353, 83] on input "text" at bounding box center [351, 89] width 69 height 20
paste input "1056872"
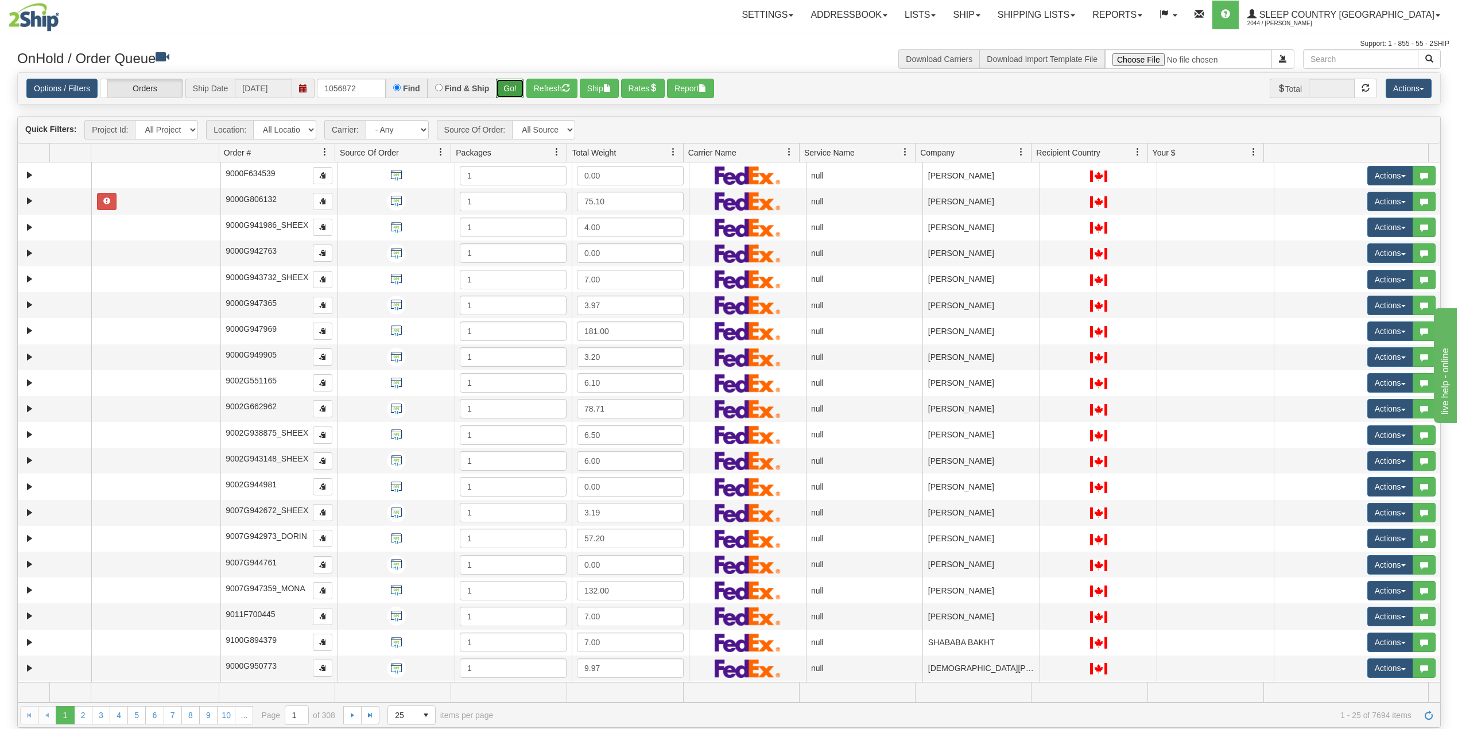
click at [510, 86] on button "Go!" at bounding box center [510, 89] width 28 height 20
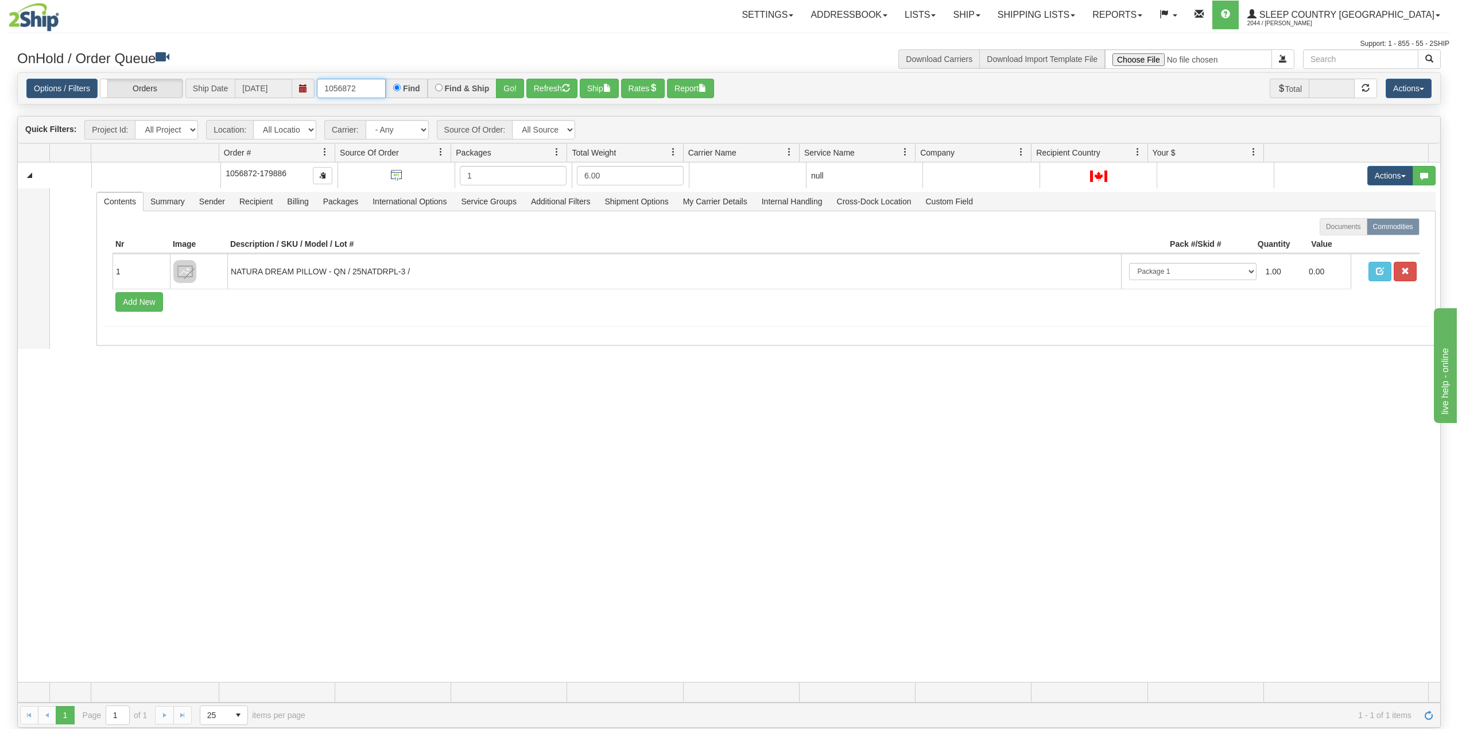
click at [326, 91] on input "1056872" at bounding box center [351, 89] width 69 height 20
paste input "9002I040153"
click at [512, 88] on button "Go!" at bounding box center [510, 89] width 28 height 20
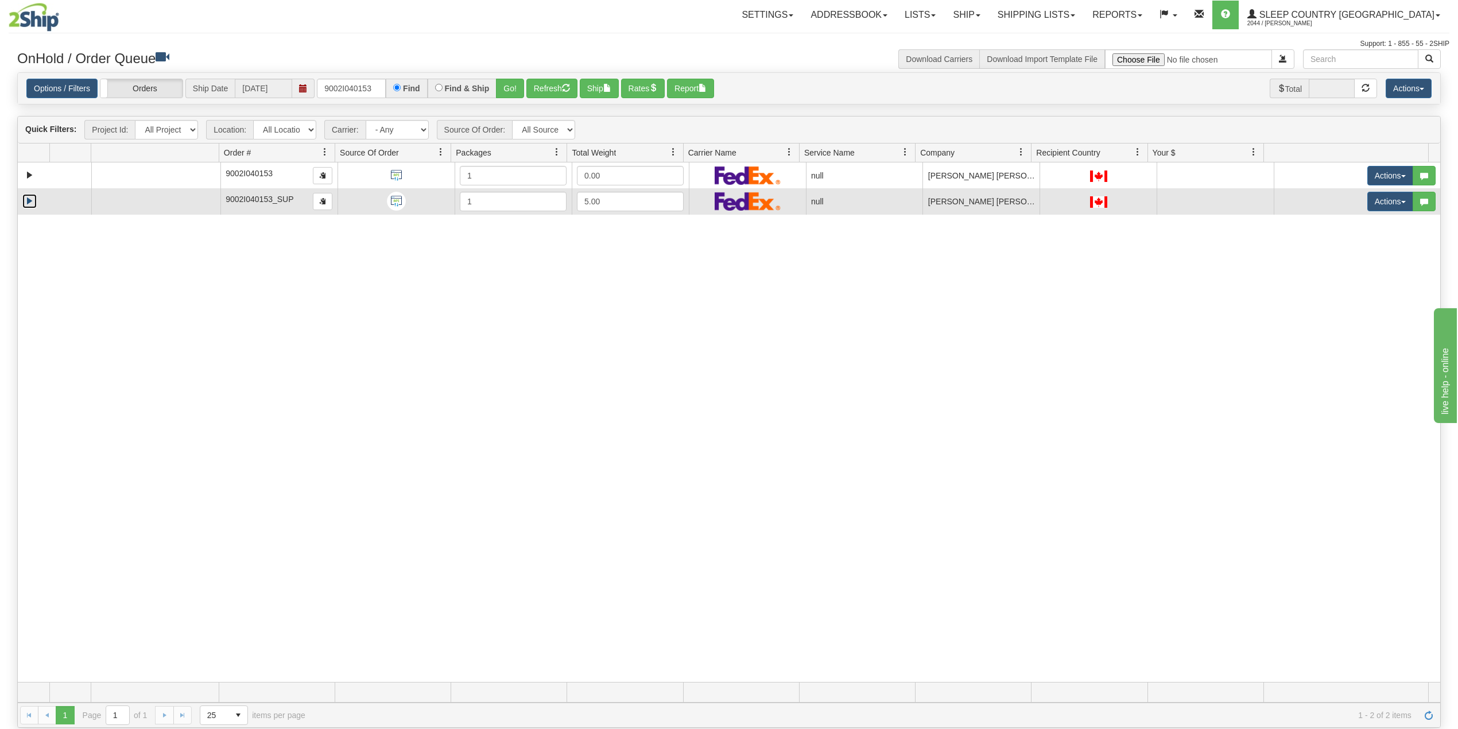
click at [26, 203] on link "Expand" at bounding box center [29, 201] width 14 height 14
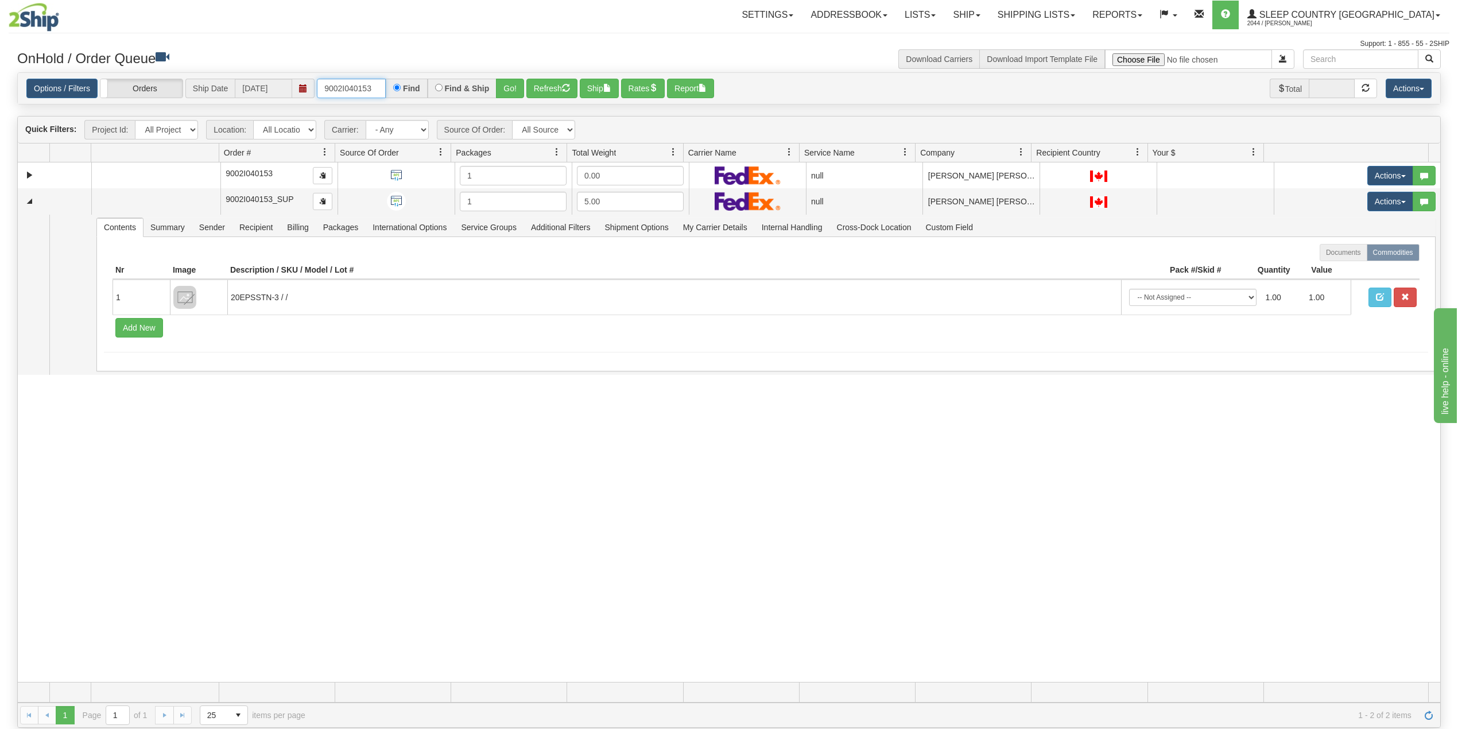
click at [358, 83] on input "9002I040153" at bounding box center [351, 89] width 69 height 20
paste input "0I117298"
type input "9000I117298"
click at [513, 86] on button "Go!" at bounding box center [510, 89] width 28 height 20
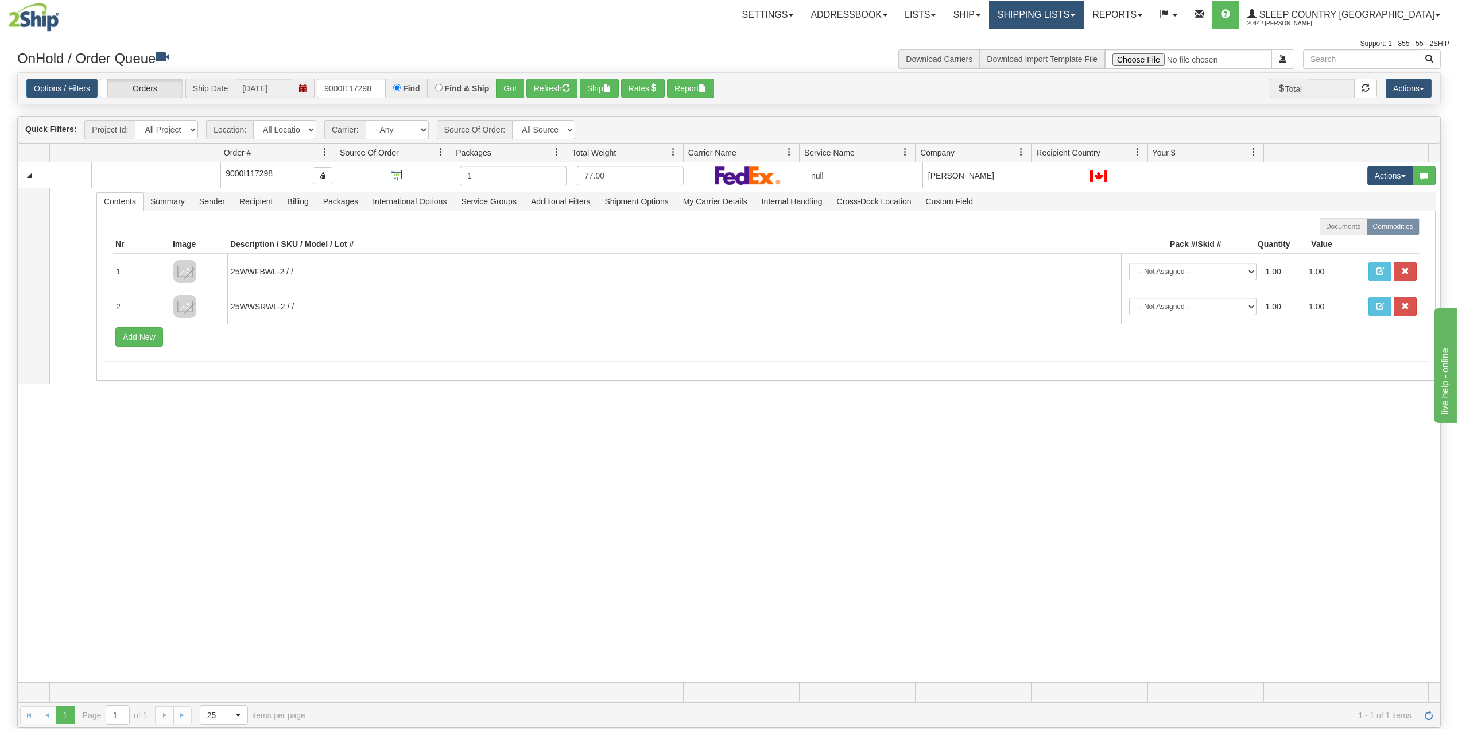
click at [1084, 12] on link "Shipping lists" at bounding box center [1036, 15] width 95 height 29
click at [1072, 58] on span "Search Shipment History" at bounding box center [1027, 55] width 89 height 9
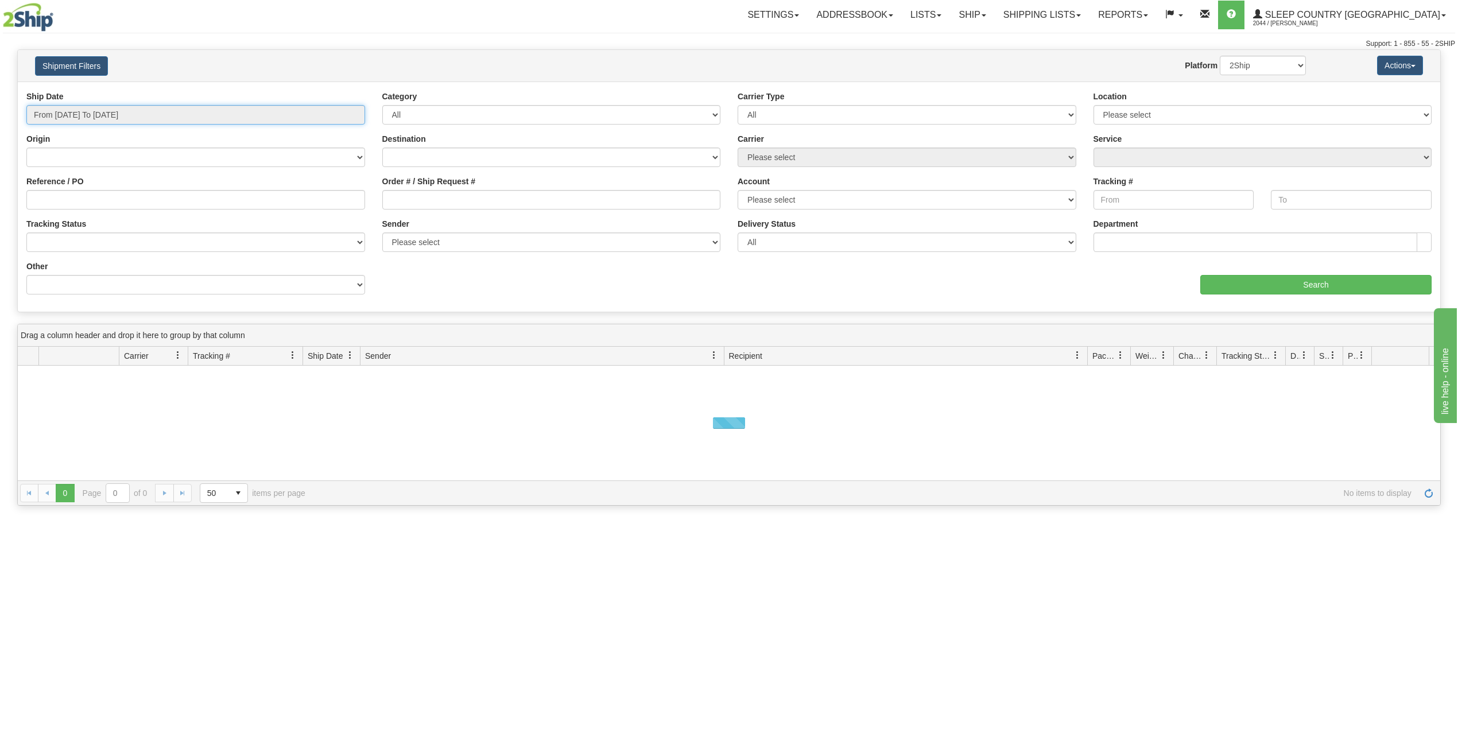
click at [85, 113] on input "From [DATE] To [DATE]" at bounding box center [195, 115] width 339 height 20
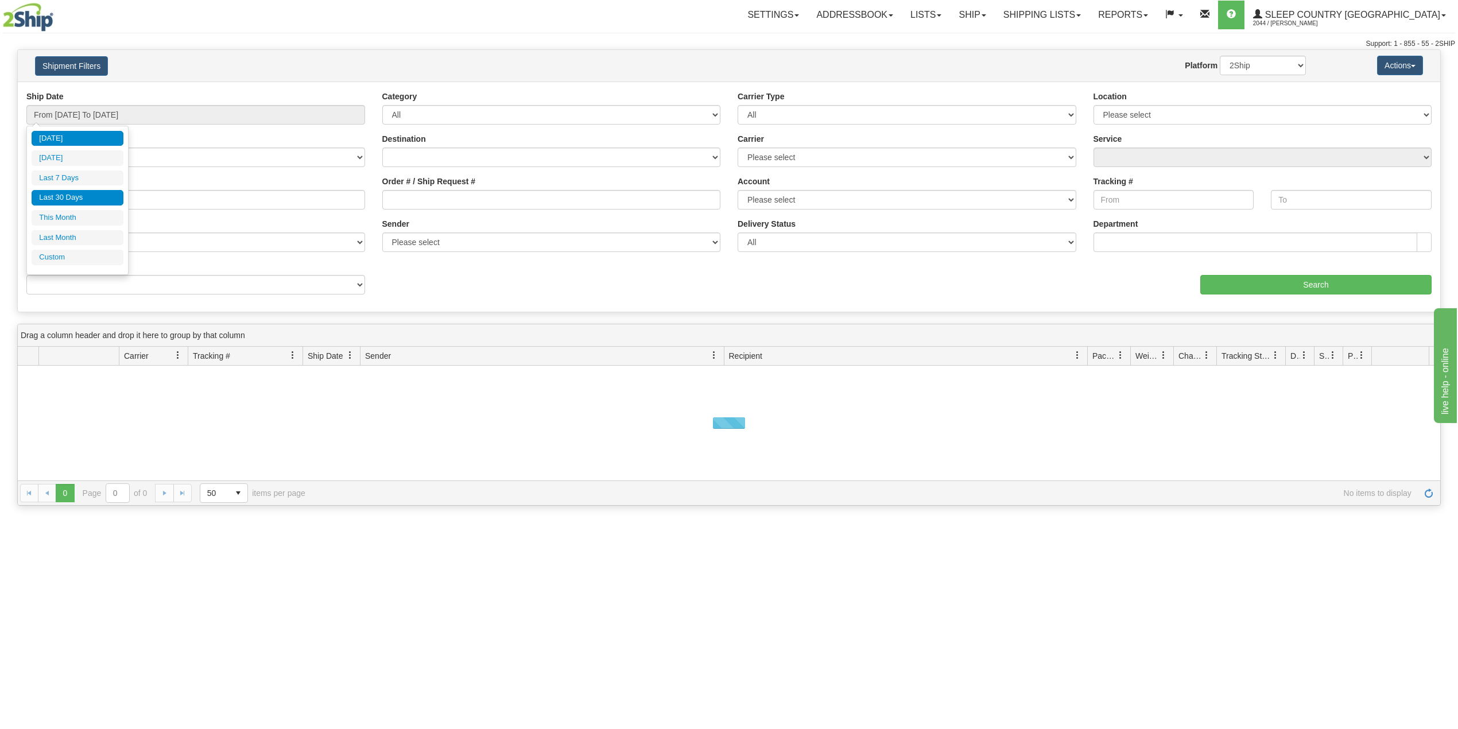
click at [72, 194] on li "Last 30 Days" at bounding box center [78, 198] width 92 height 16
type input "From 08/28/2025 To 09/26/2025"
click at [72, 195] on input "Reference / PO" at bounding box center [195, 200] width 339 height 20
paste input "9000I117298"
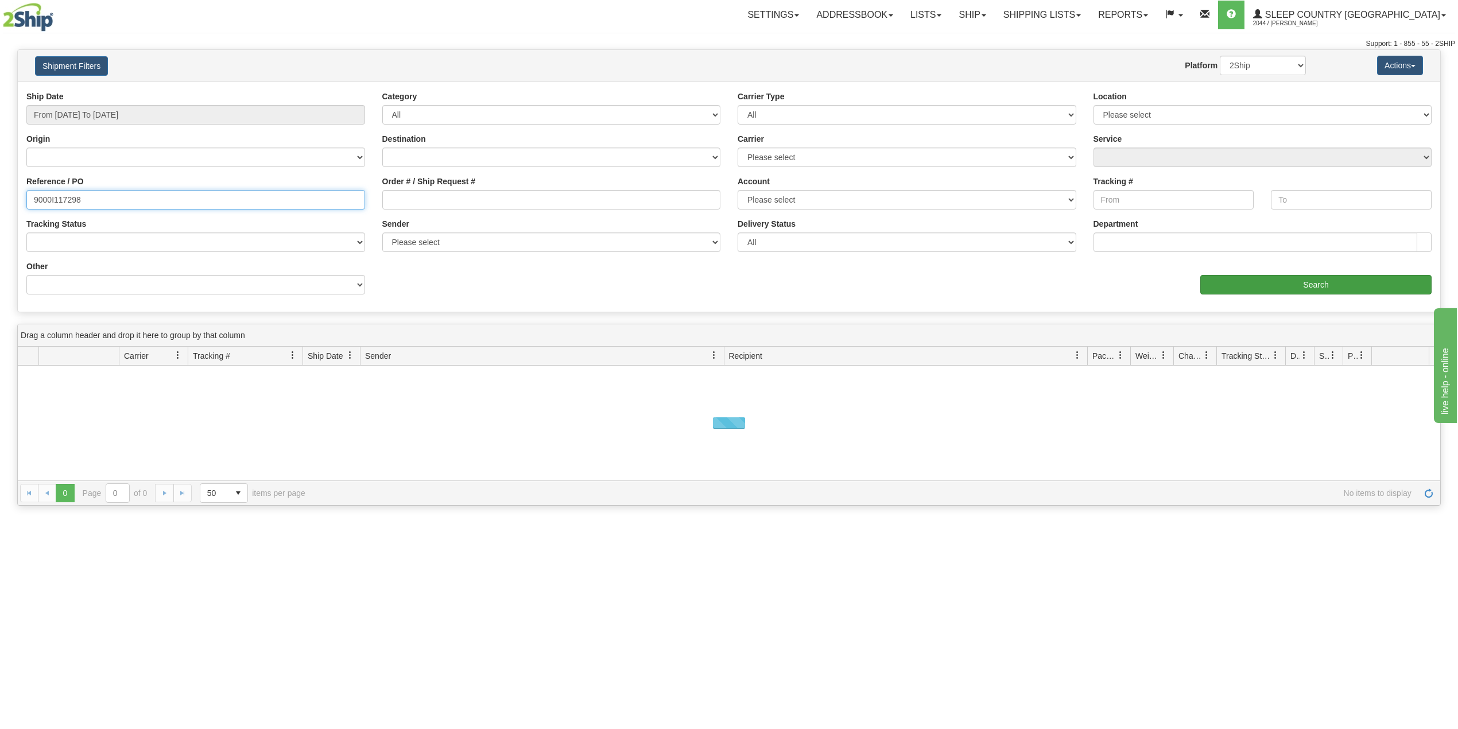
type input "9000I117298"
click at [1261, 287] on input "Search" at bounding box center [1316, 285] width 231 height 20
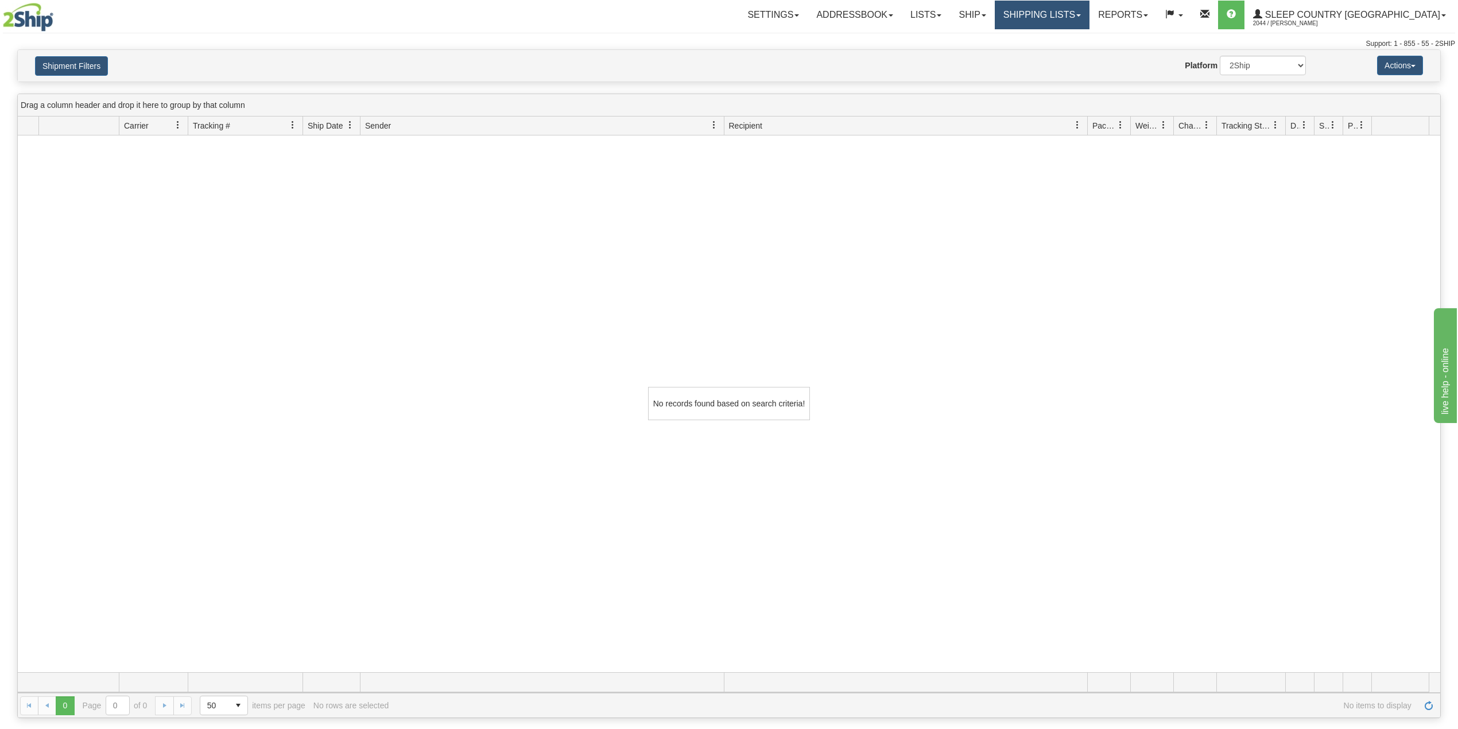
click at [1083, 18] on link "Shipping lists" at bounding box center [1042, 15] width 95 height 29
click at [1056, 36] on span "Current Shipments" at bounding box center [1022, 40] width 67 height 9
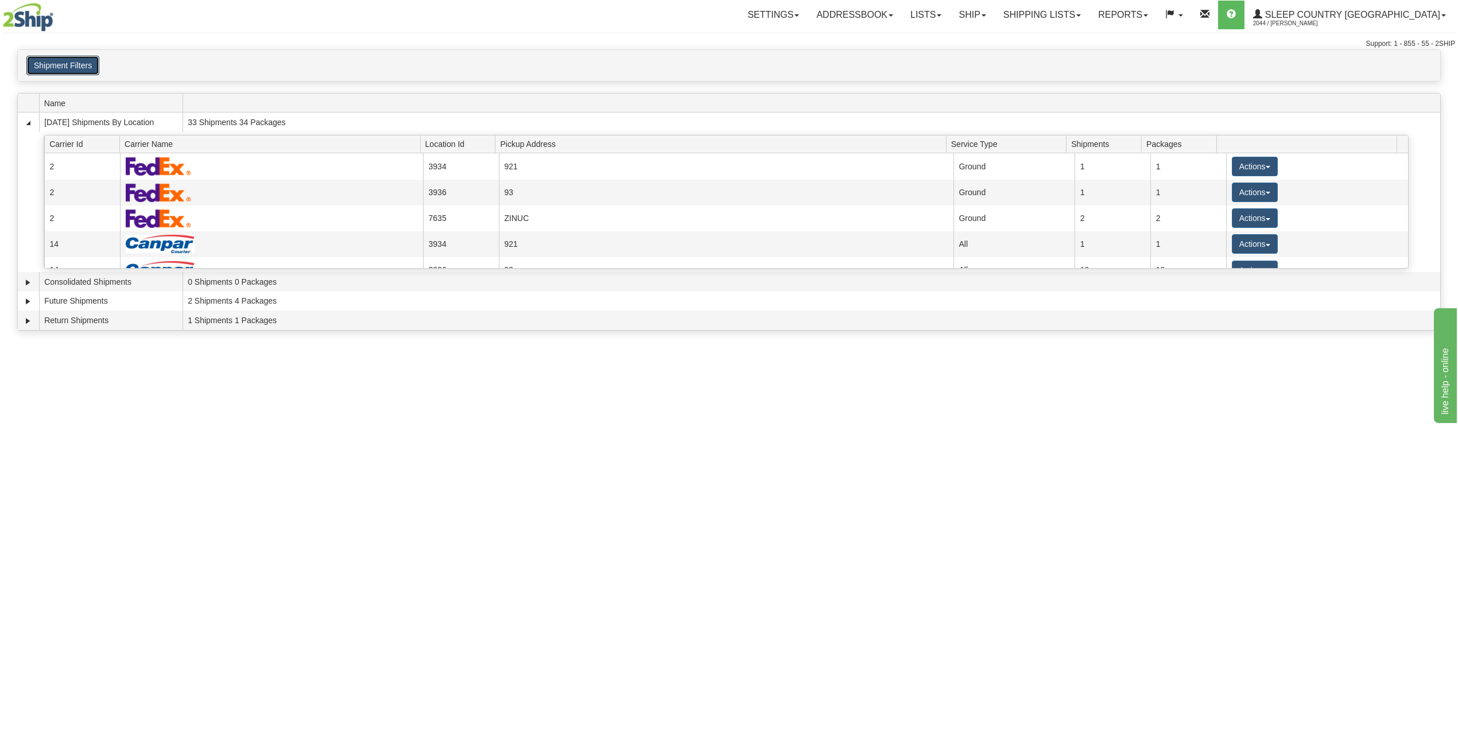
drag, startPoint x: 76, startPoint y: 68, endPoint x: 83, endPoint y: 76, distance: 11.0
click at [76, 68] on button "Shipment Filters" at bounding box center [62, 66] width 73 height 20
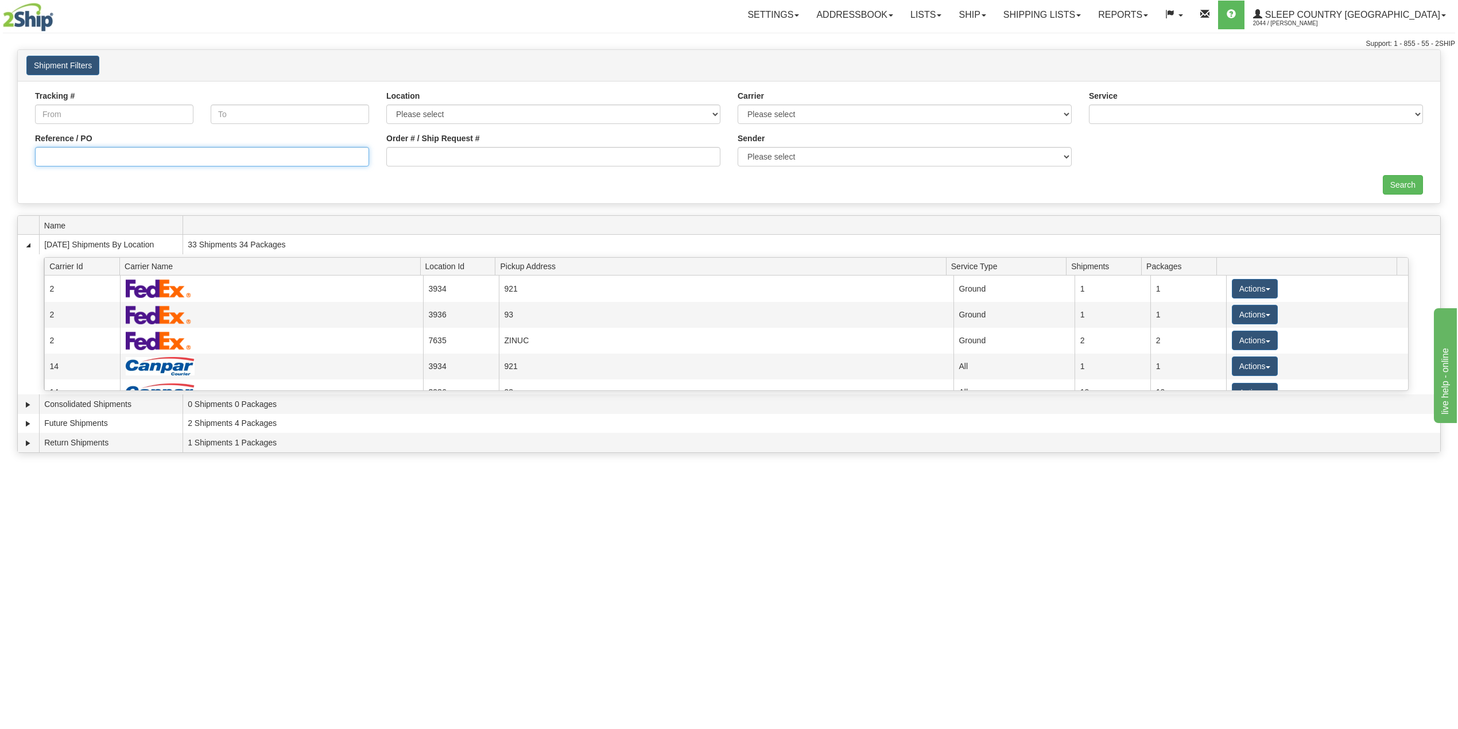
click at [121, 153] on input "Reference / PO" at bounding box center [202, 157] width 334 height 20
paste input "9000I117298"
type input "9000I117298"
click at [1403, 178] on input "Search" at bounding box center [1403, 185] width 40 height 20
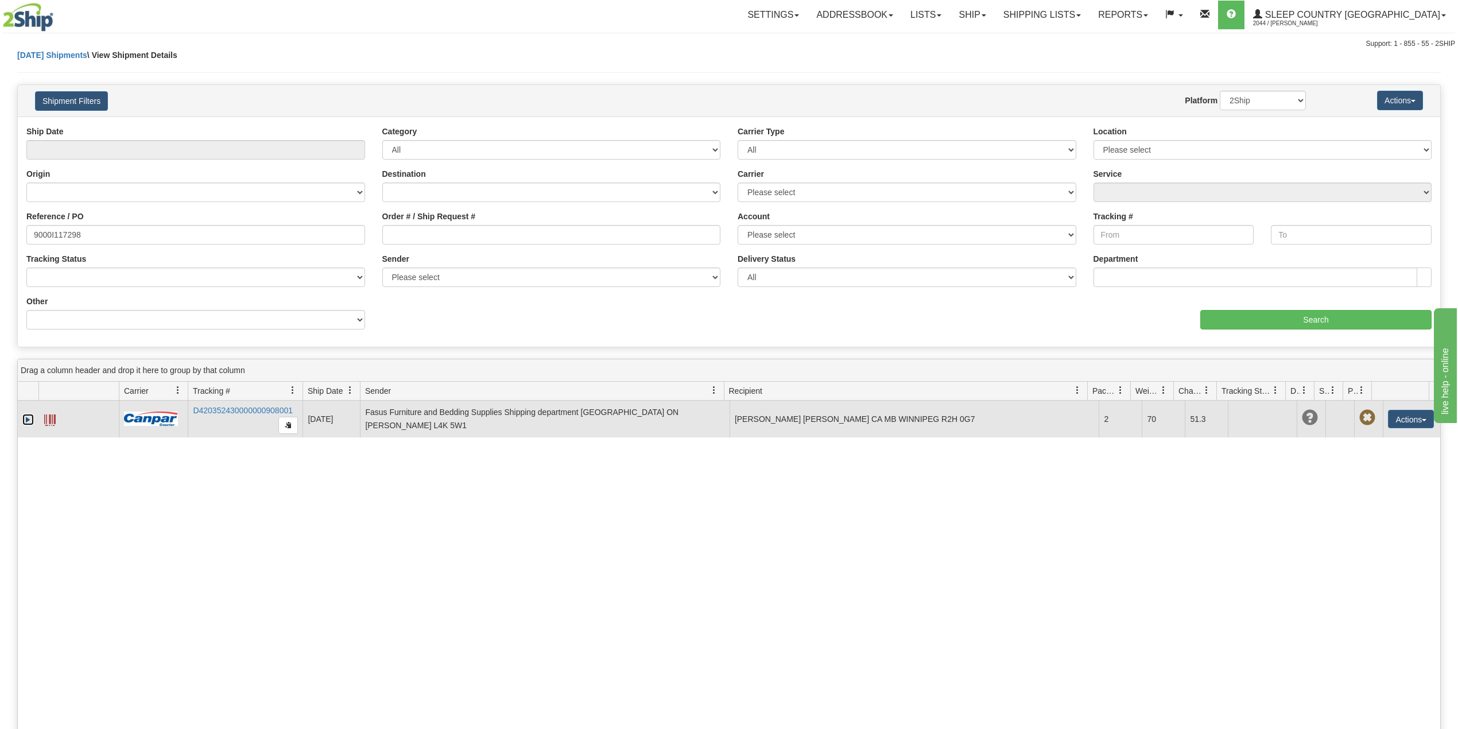
click at [26, 423] on link "Expand" at bounding box center [27, 419] width 11 height 11
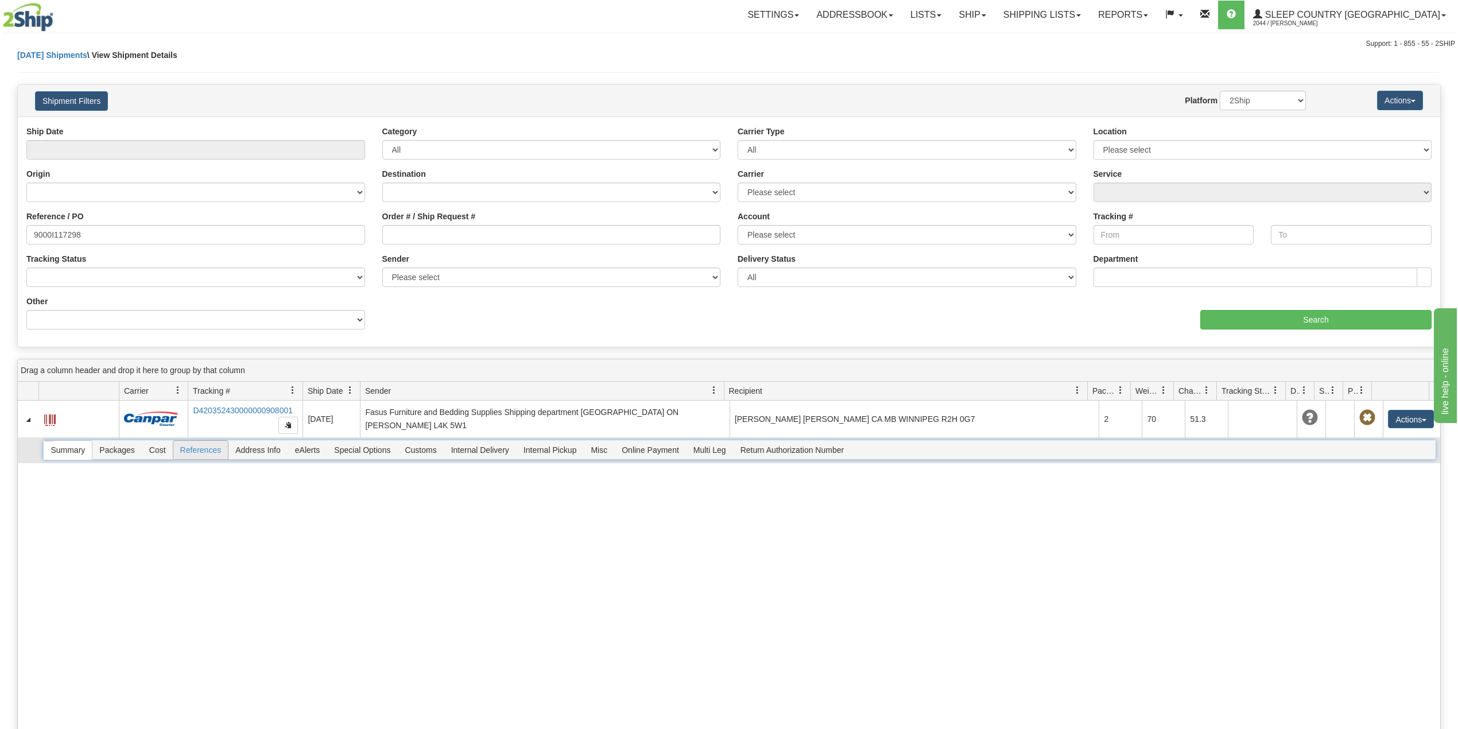
click at [194, 450] on div "Summary Packages Cost References Address Info eAlerts Special Options Customs C…" at bounding box center [739, 450] width 1392 height 20
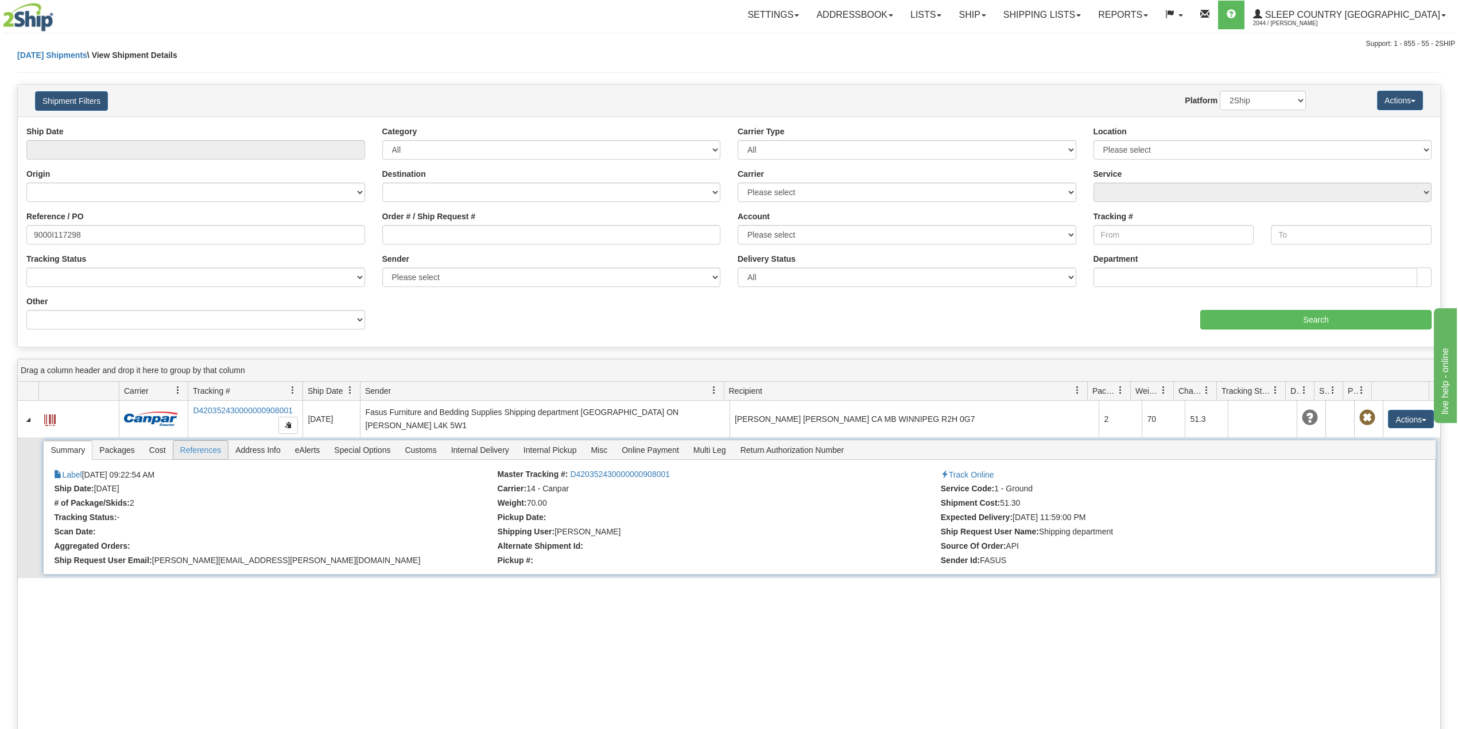
click at [198, 451] on span "References" at bounding box center [200, 450] width 55 height 18
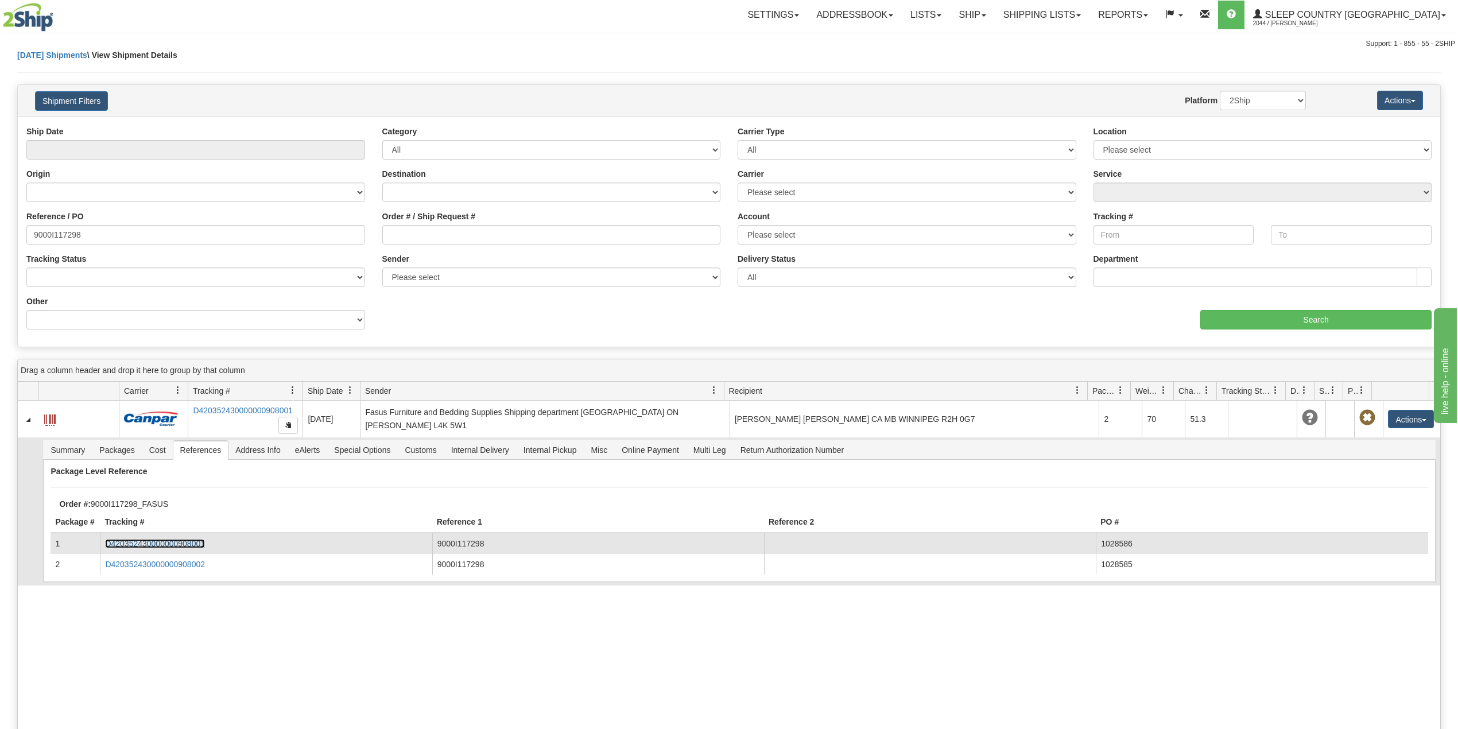
click at [199, 548] on link "D420352430000000908001" at bounding box center [155, 543] width 100 height 9
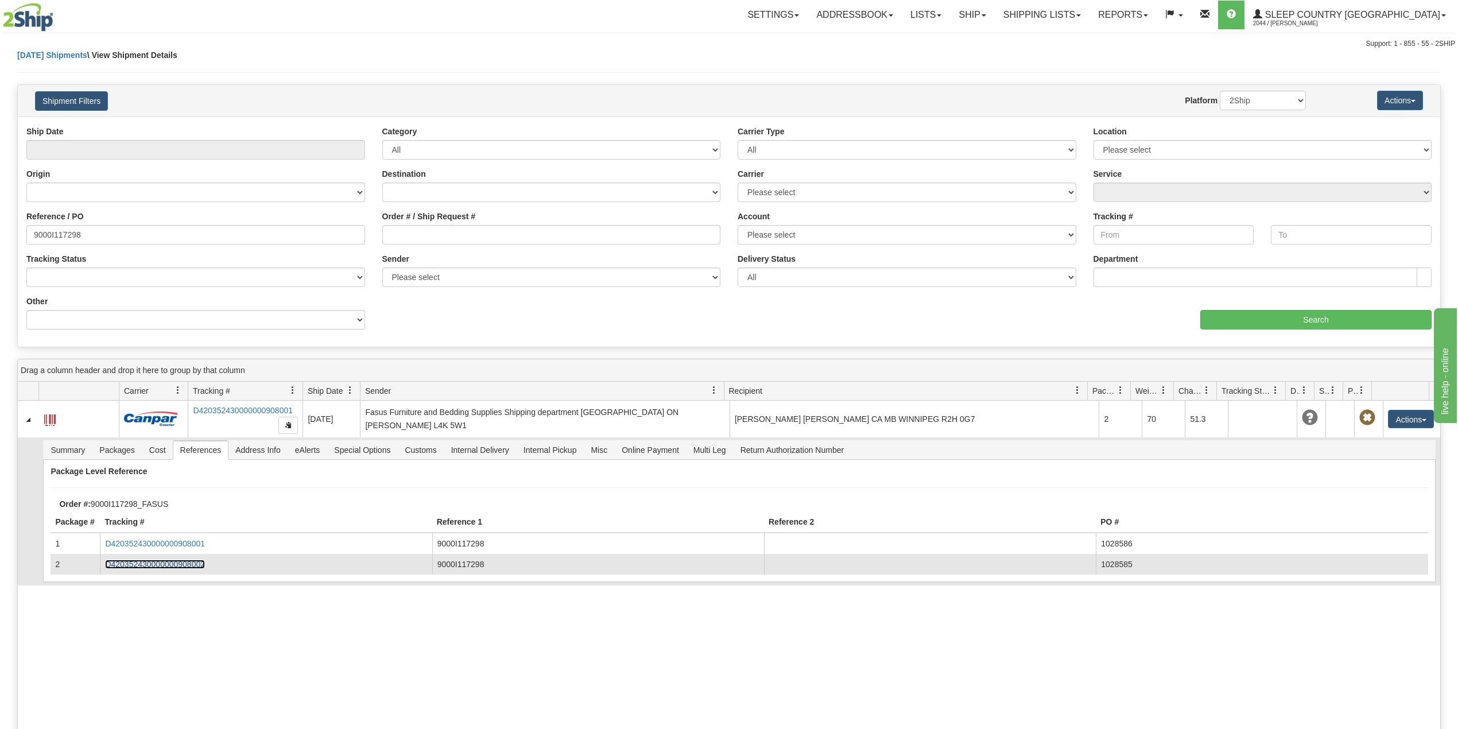
click at [191, 565] on link "D420352430000000908002" at bounding box center [155, 564] width 100 height 9
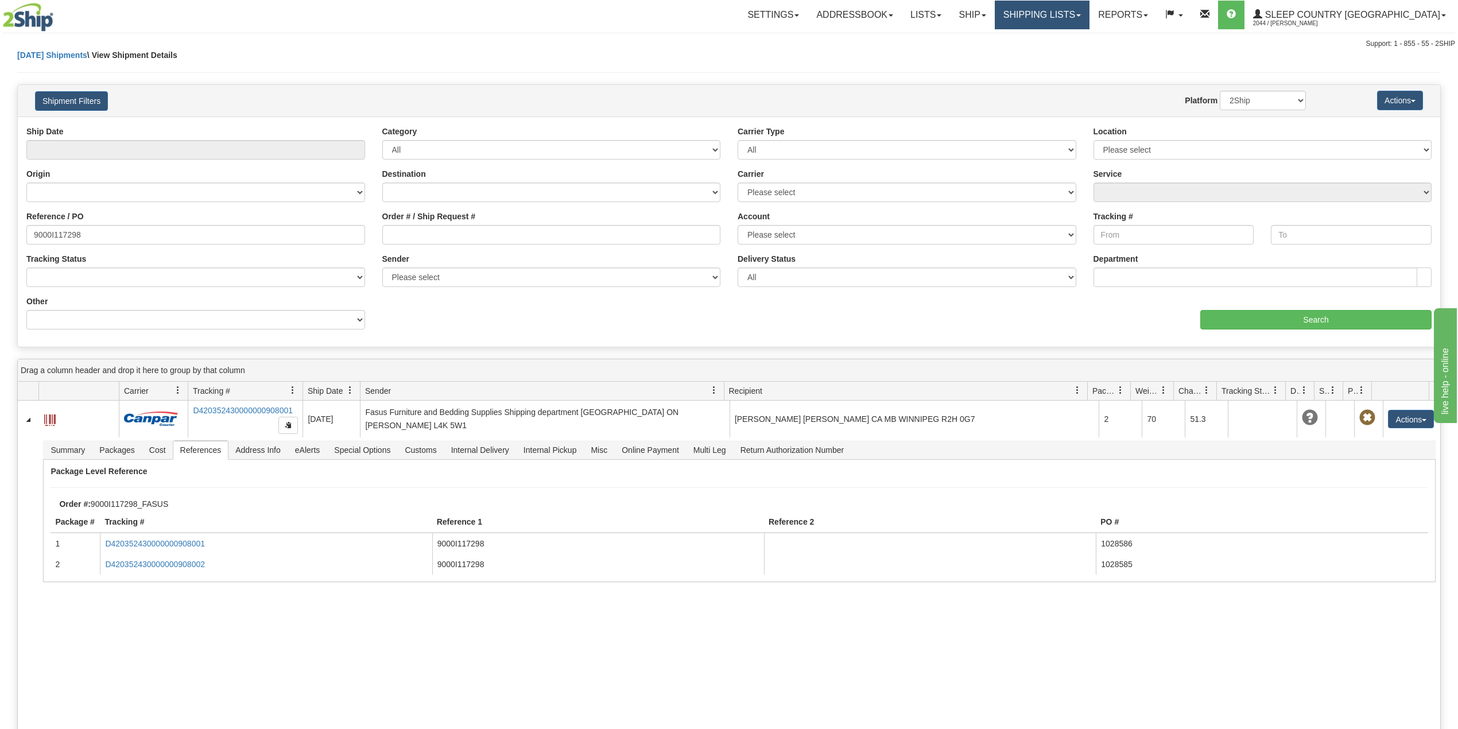
click at [1065, 19] on link "Shipping lists" at bounding box center [1042, 15] width 95 height 29
